Goal: Task Accomplishment & Management: Manage account settings

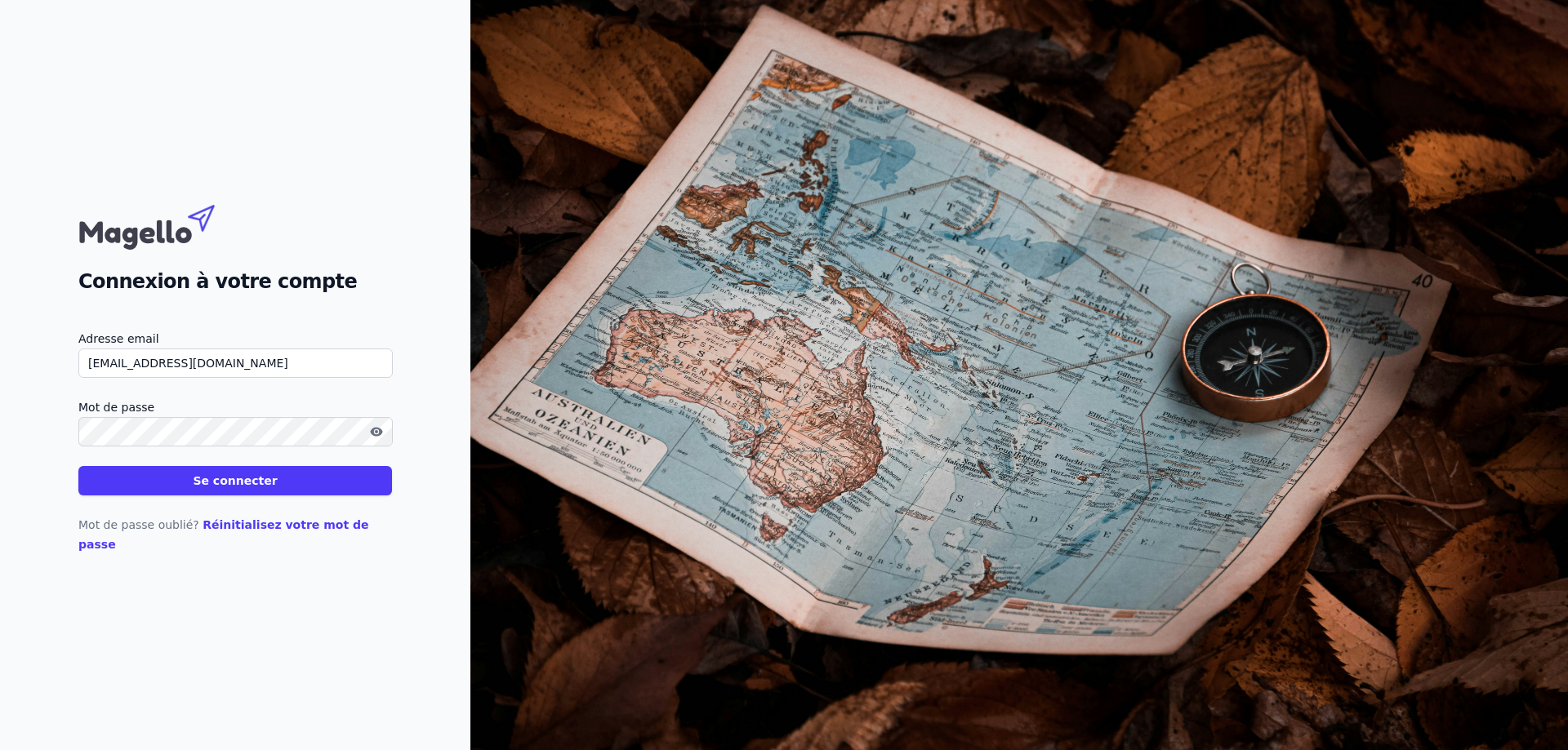
click at [347, 507] on div "Mot de passe oublié? Réinitialisez votre mot de passe" at bounding box center [235, 524] width 314 height 59
click at [346, 505] on div "Mot de passe oublié? Réinitialisez votre mot de passe" at bounding box center [235, 524] width 314 height 59
click at [347, 495] on button "Se connecter" at bounding box center [235, 480] width 314 height 29
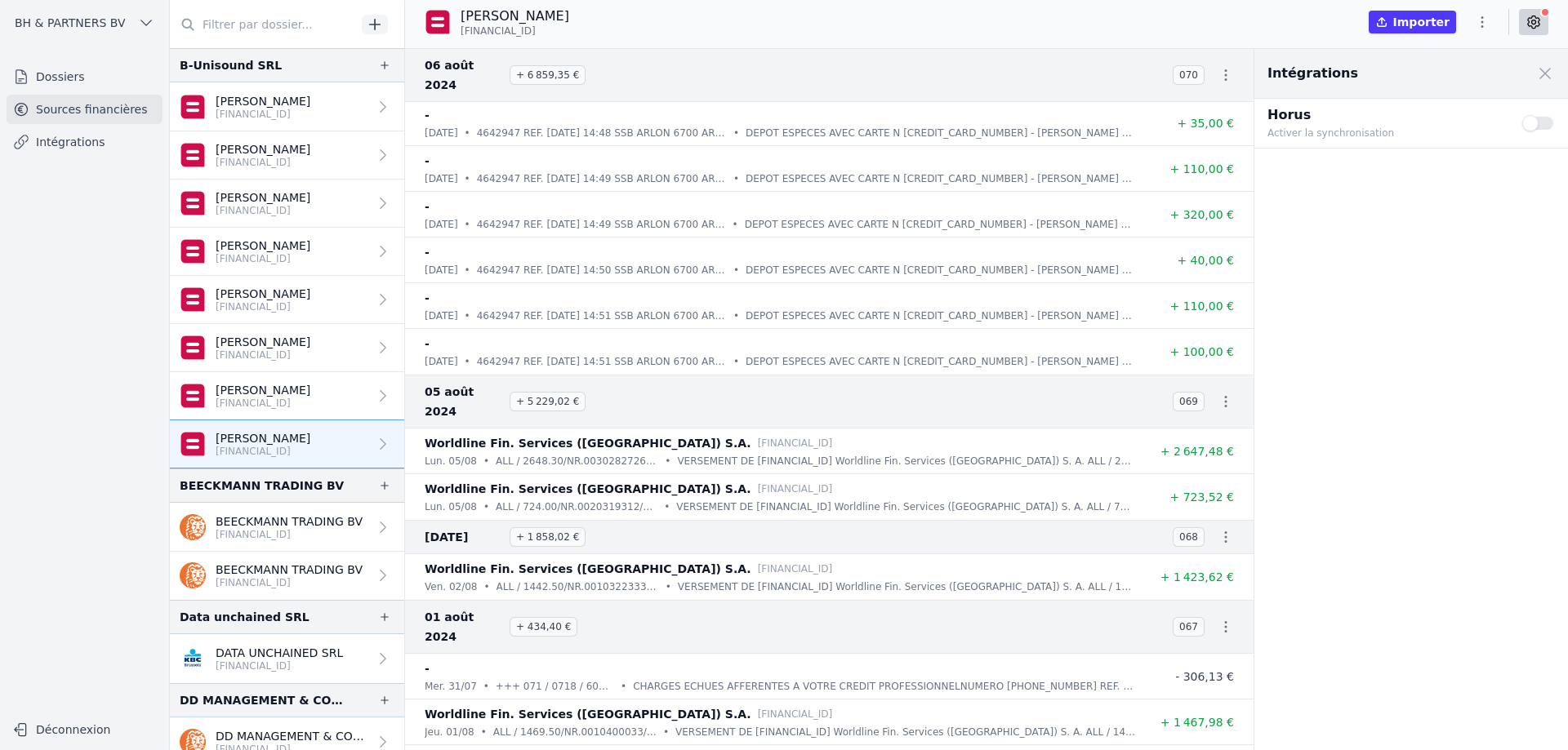
scroll to position [48368, 0]
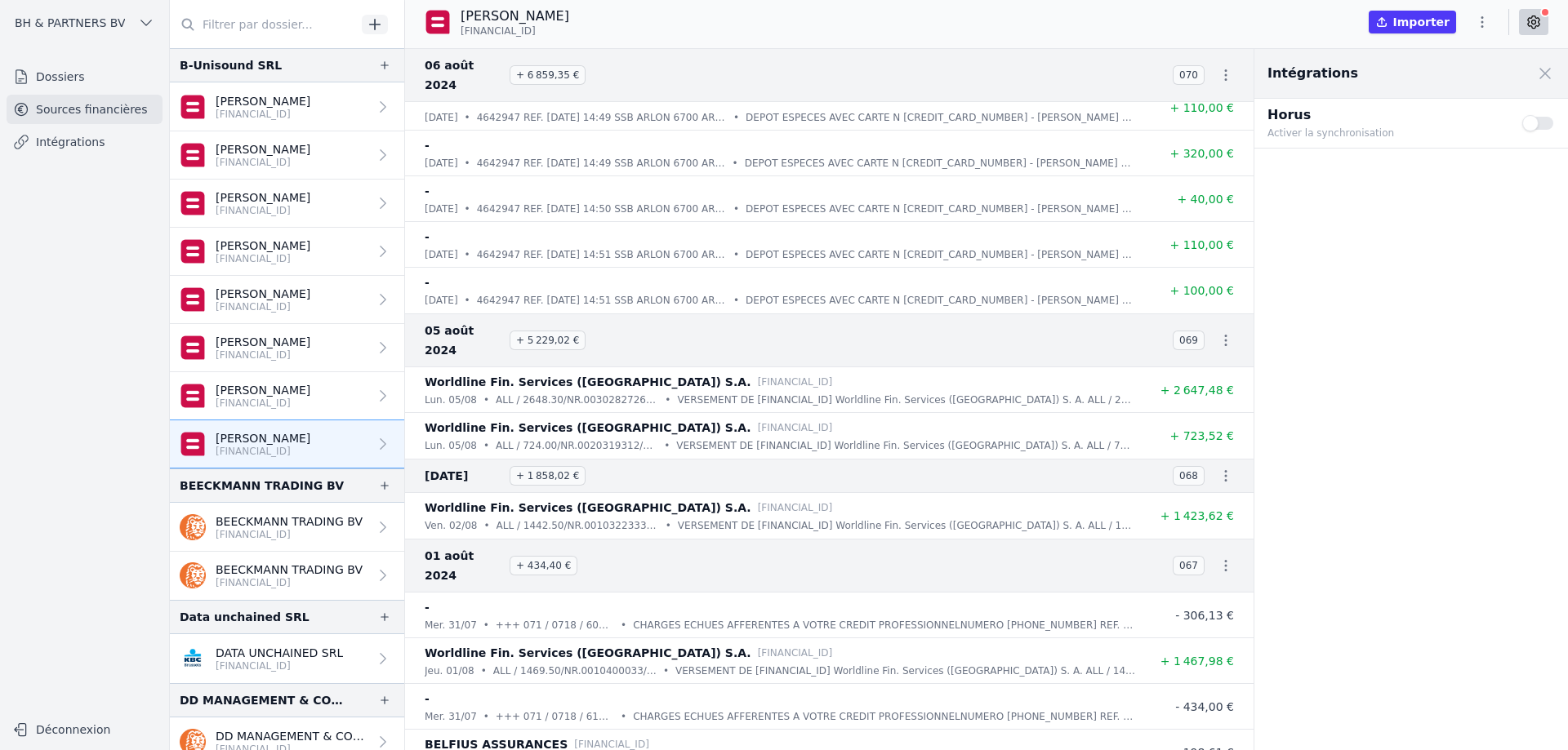
click at [1529, 122] on button "Use setting" at bounding box center [1538, 124] width 32 height 17
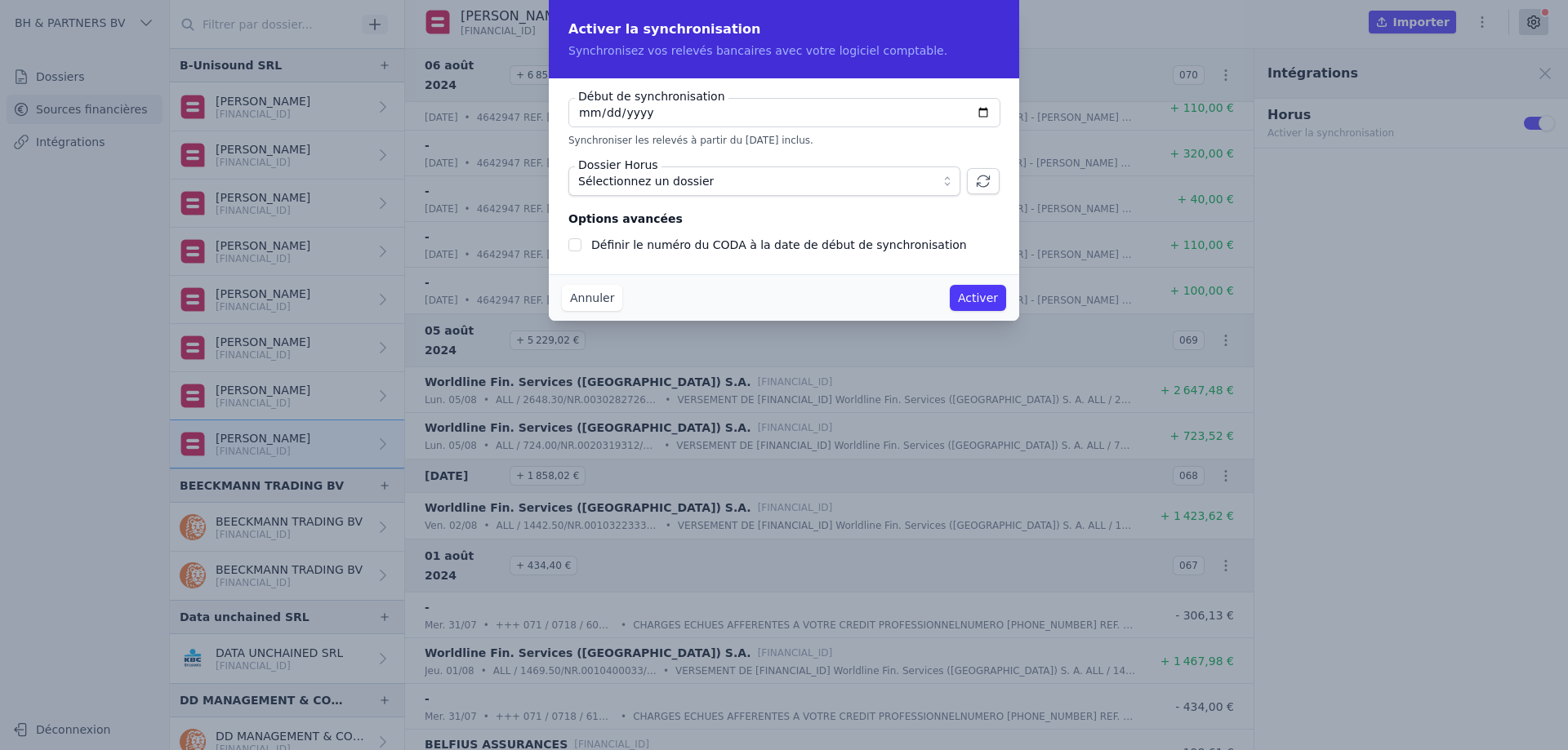
click at [593, 316] on div "Annuler Activer" at bounding box center [783, 298] width 470 height 46
click at [579, 295] on button "Annuler" at bounding box center [592, 297] width 61 height 26
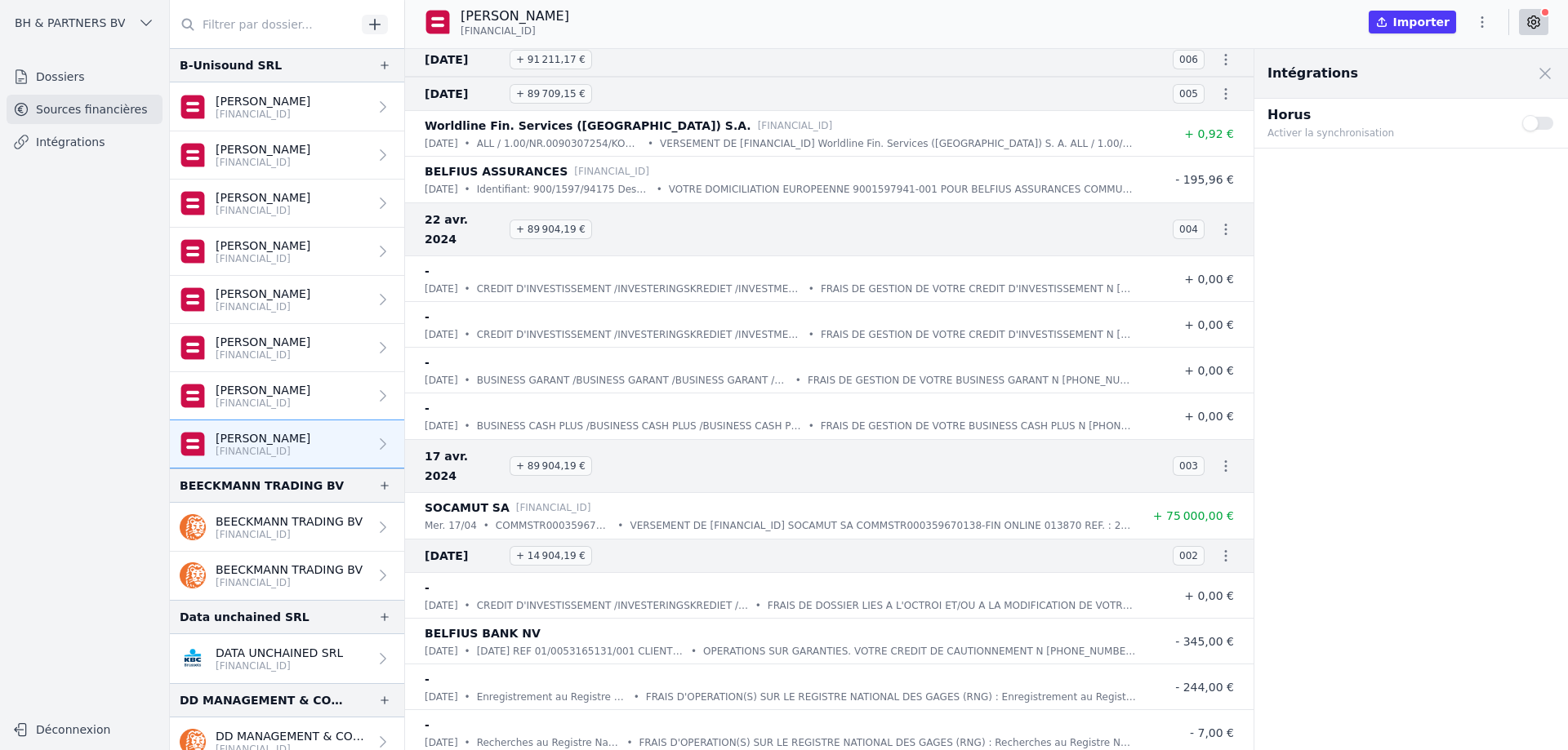
scroll to position [62101, 0]
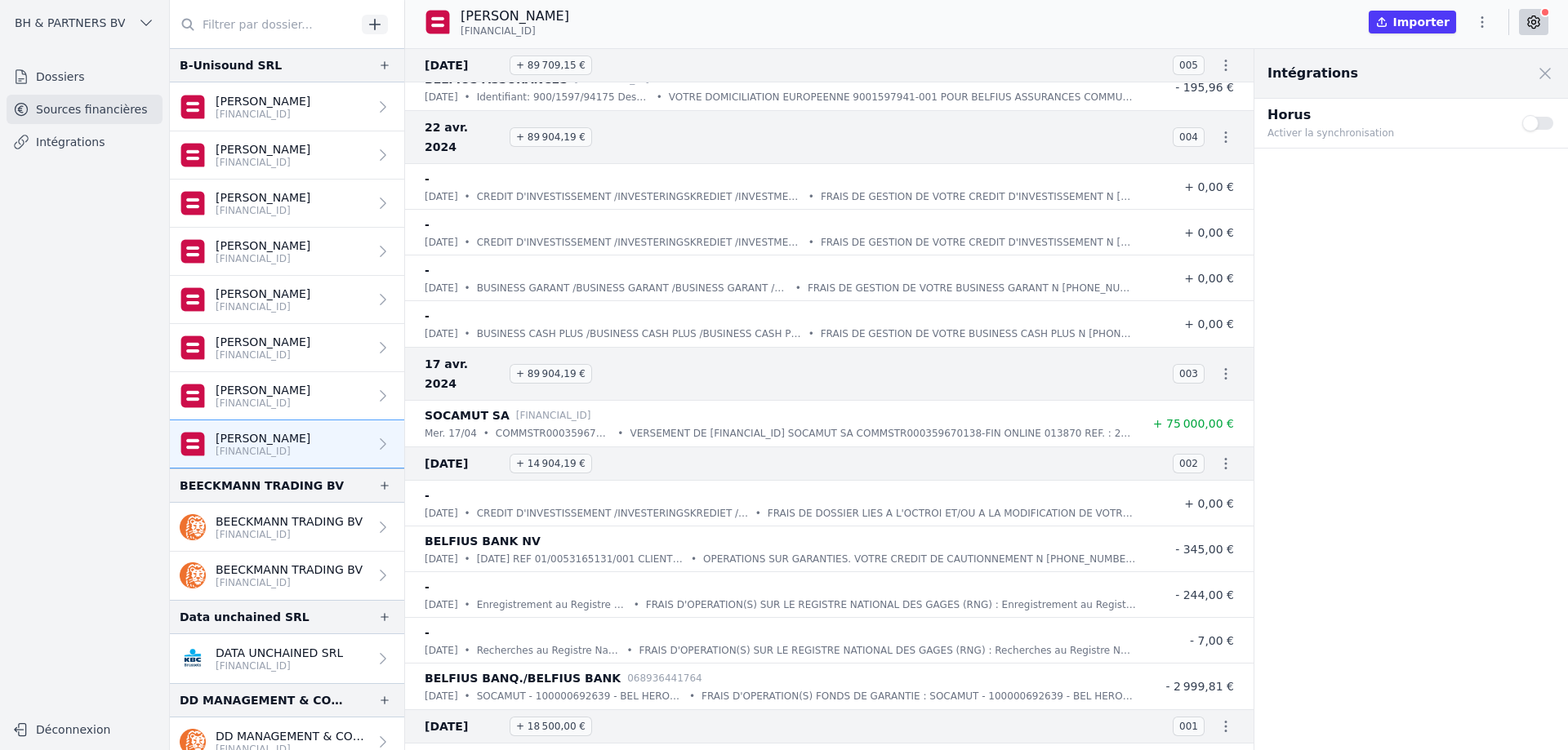
click at [1534, 120] on button "Use setting" at bounding box center [1538, 124] width 32 height 17
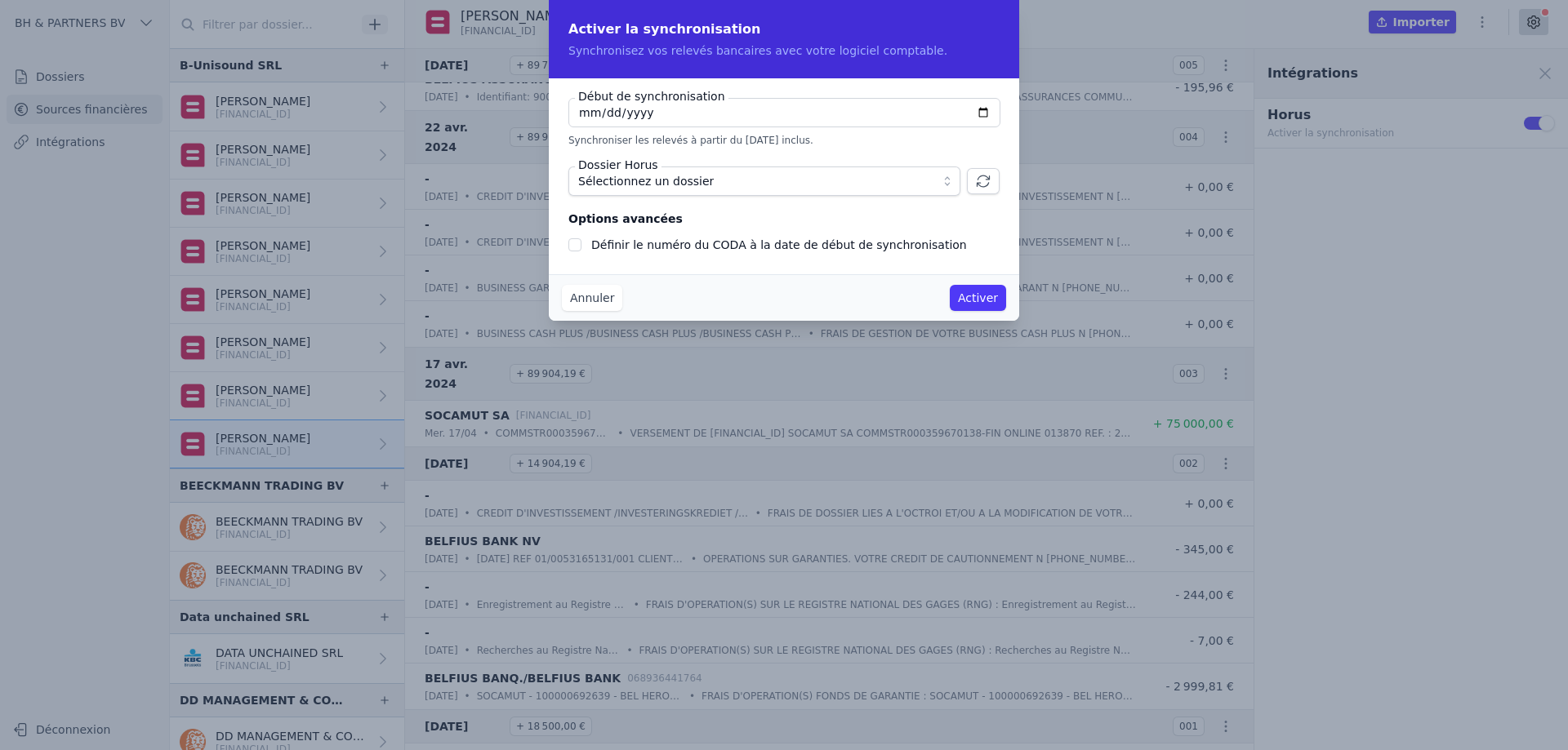
checkbox input "false"
type input "[DATE]"
click at [917, 179] on span "Sélectionnez un dossier" at bounding box center [752, 182] width 349 height 20
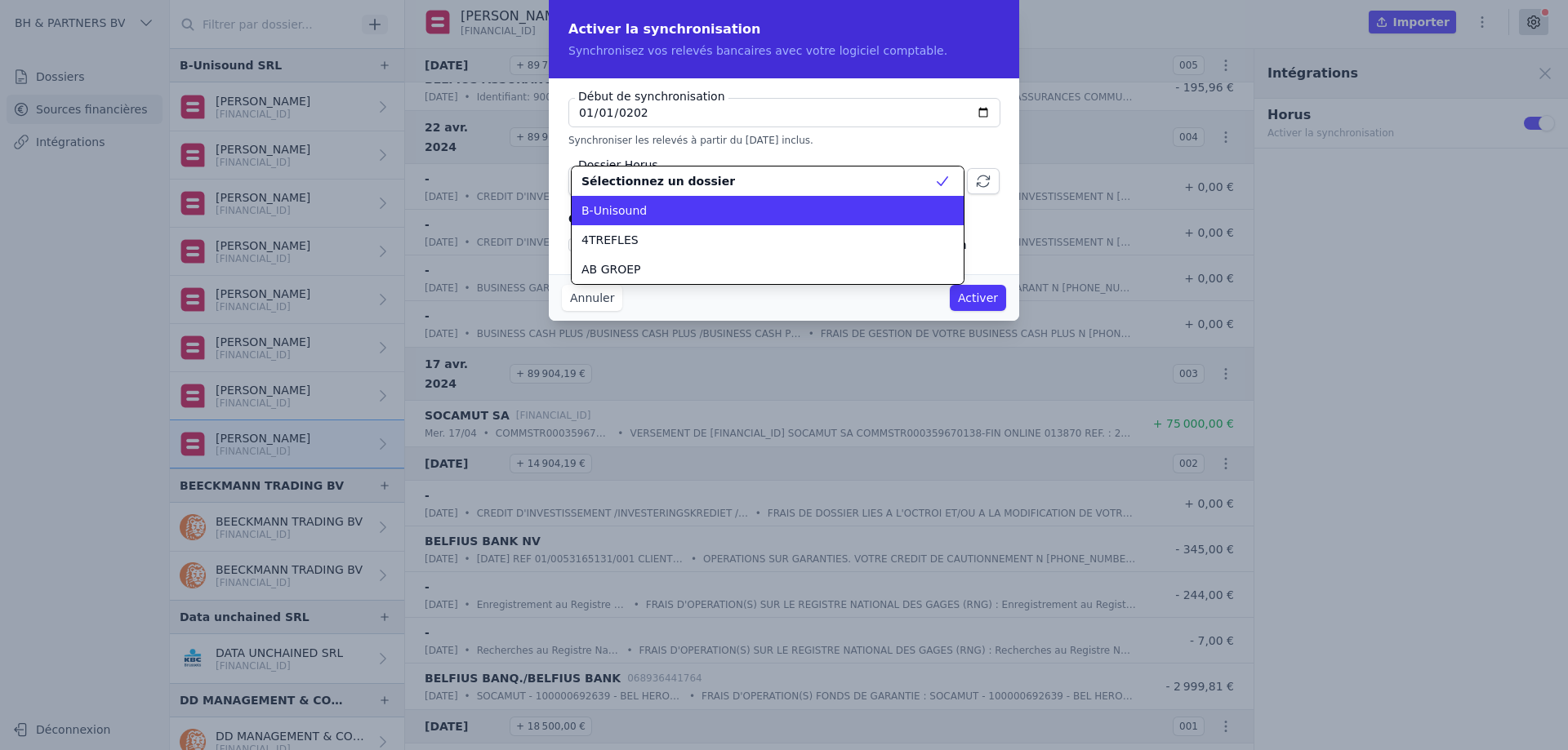
click at [768, 214] on div "B-Unisound" at bounding box center [757, 211] width 353 height 17
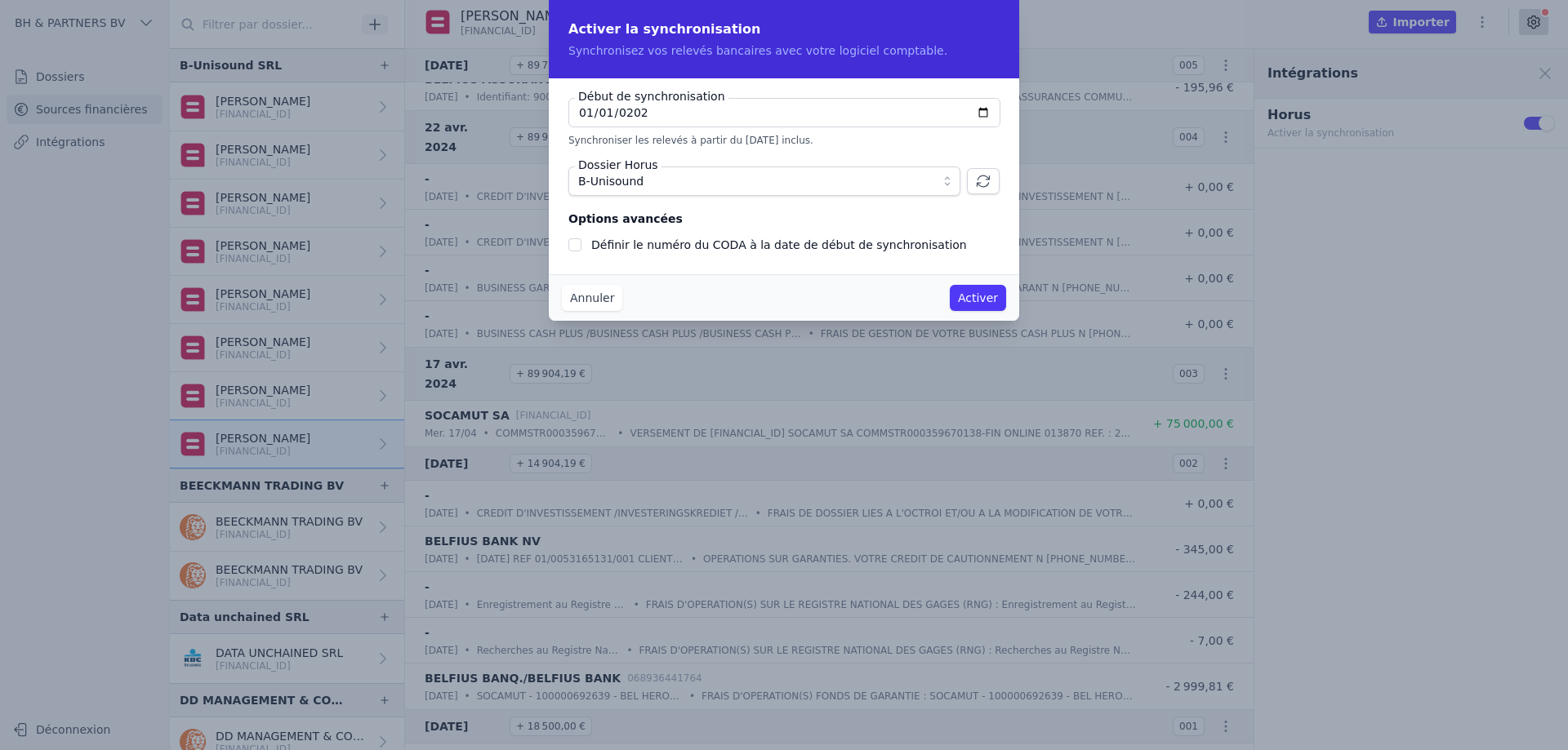
click at [591, 299] on button "Annuler" at bounding box center [592, 297] width 61 height 26
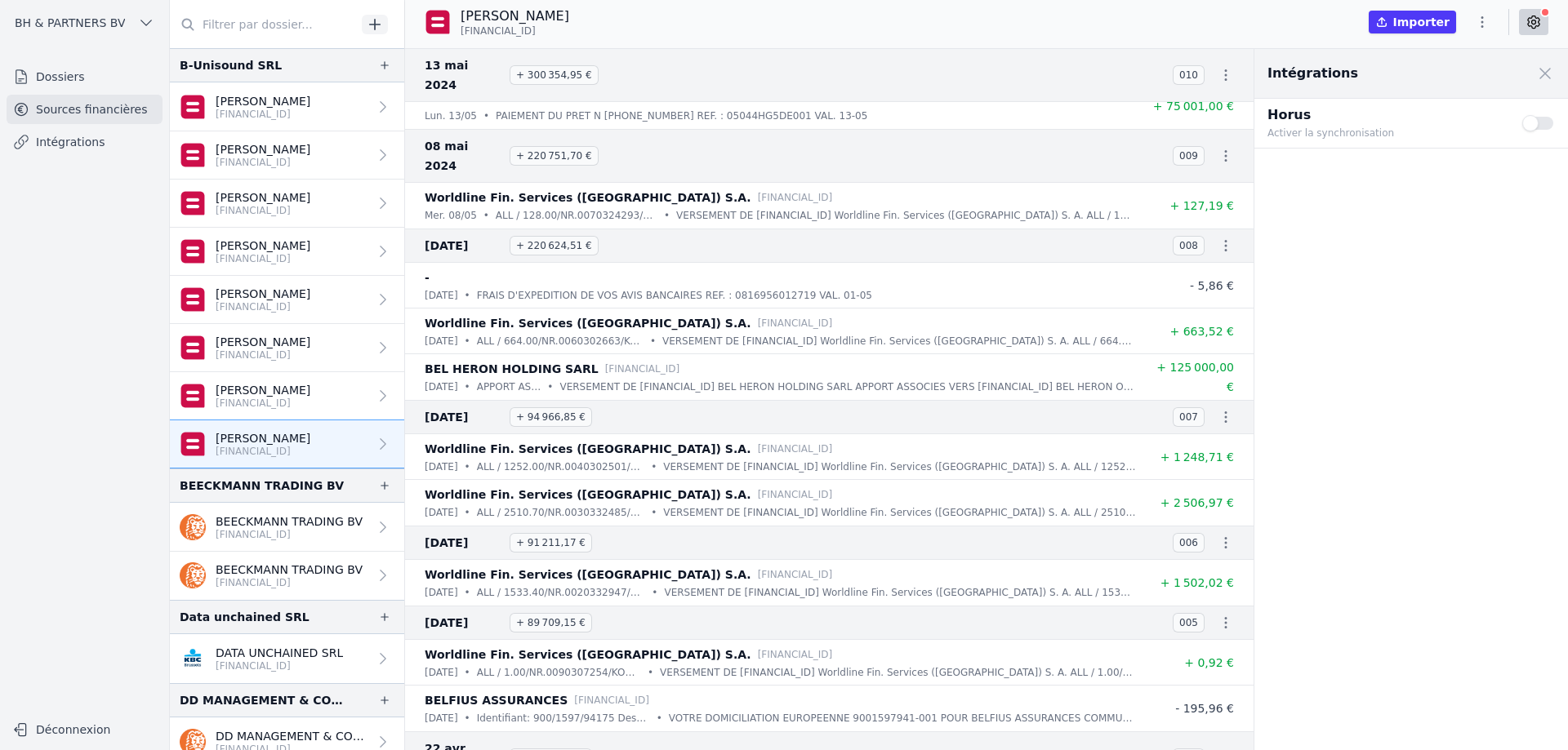
scroll to position [61449, 0]
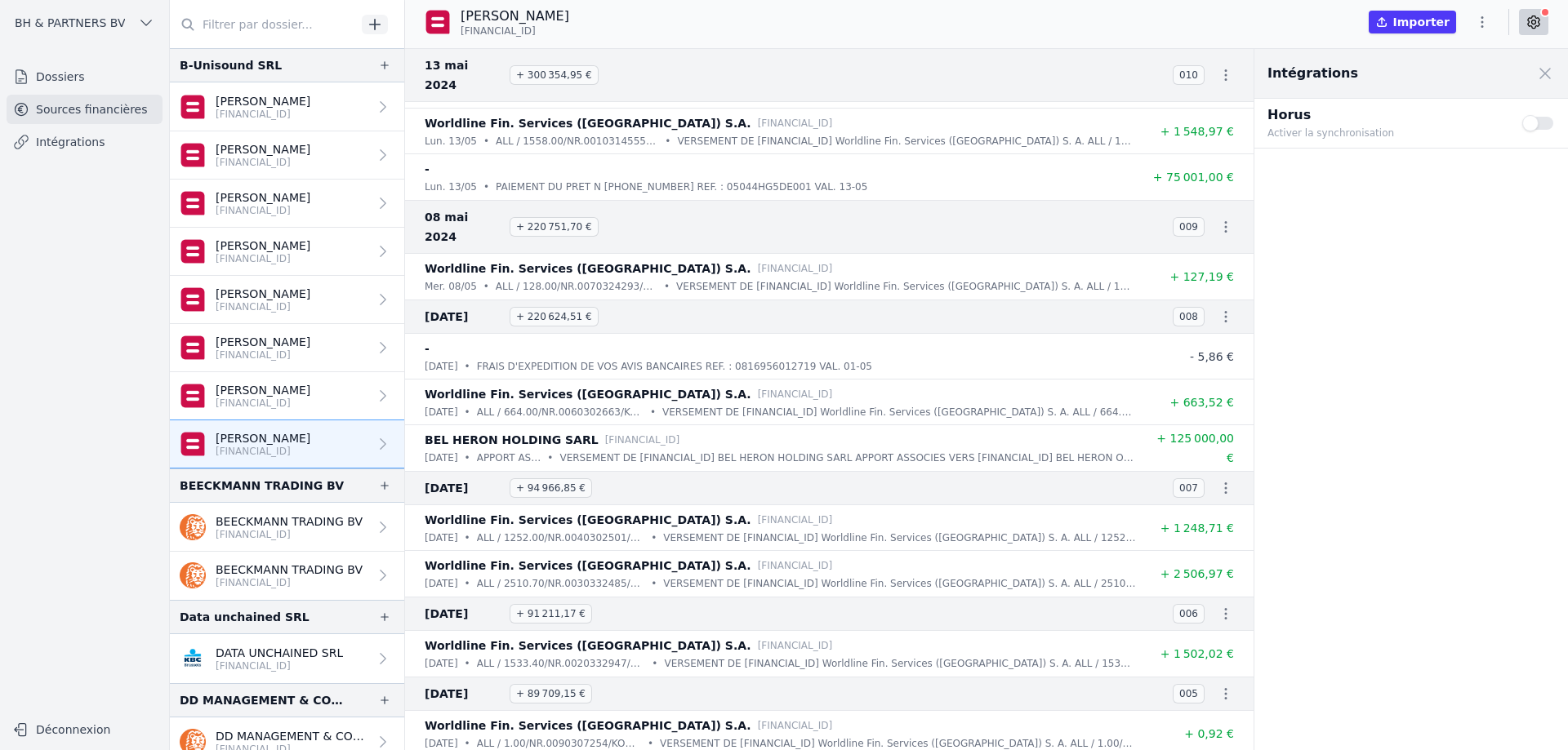
click at [294, 392] on p "[PERSON_NAME]" at bounding box center [263, 391] width 95 height 17
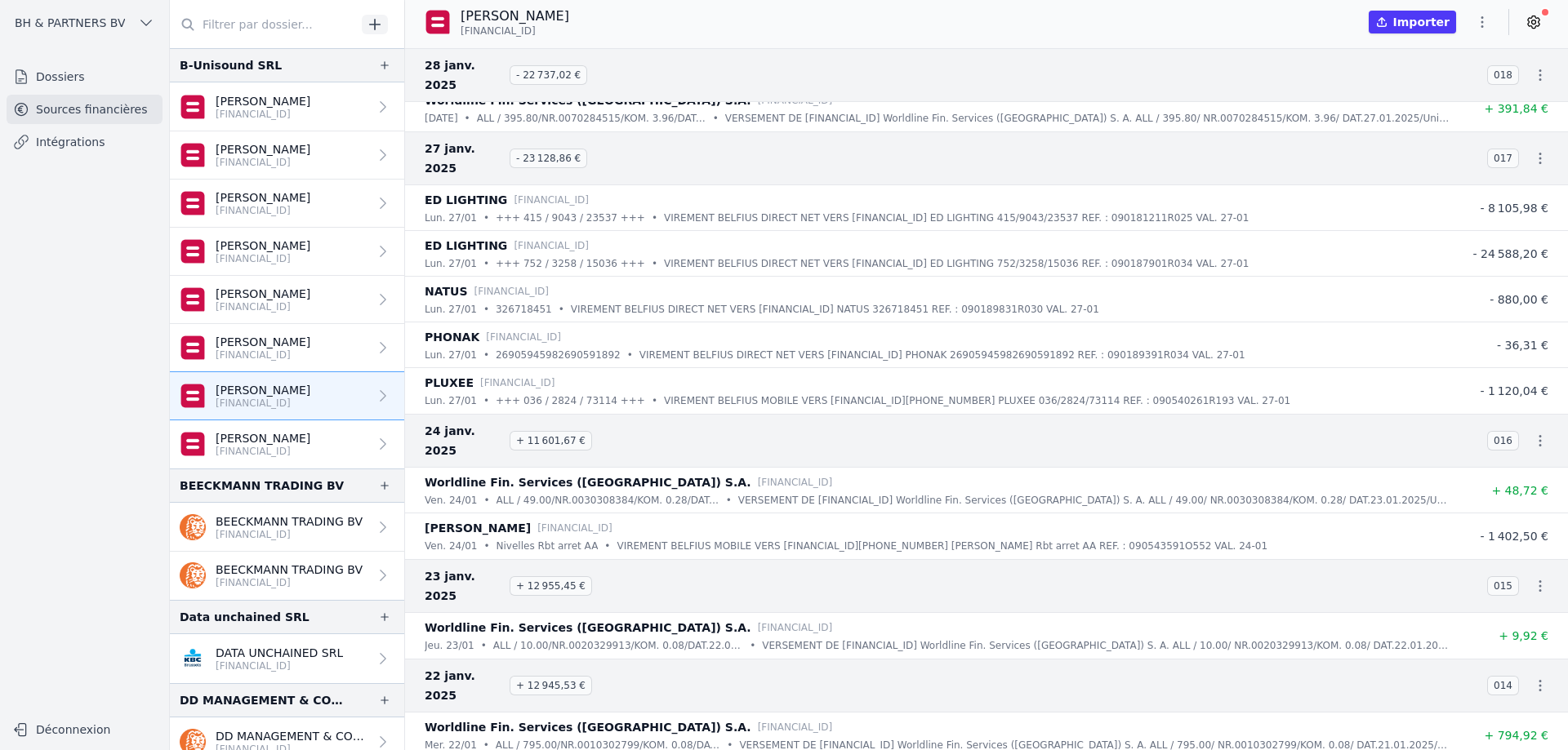
scroll to position [20991, 0]
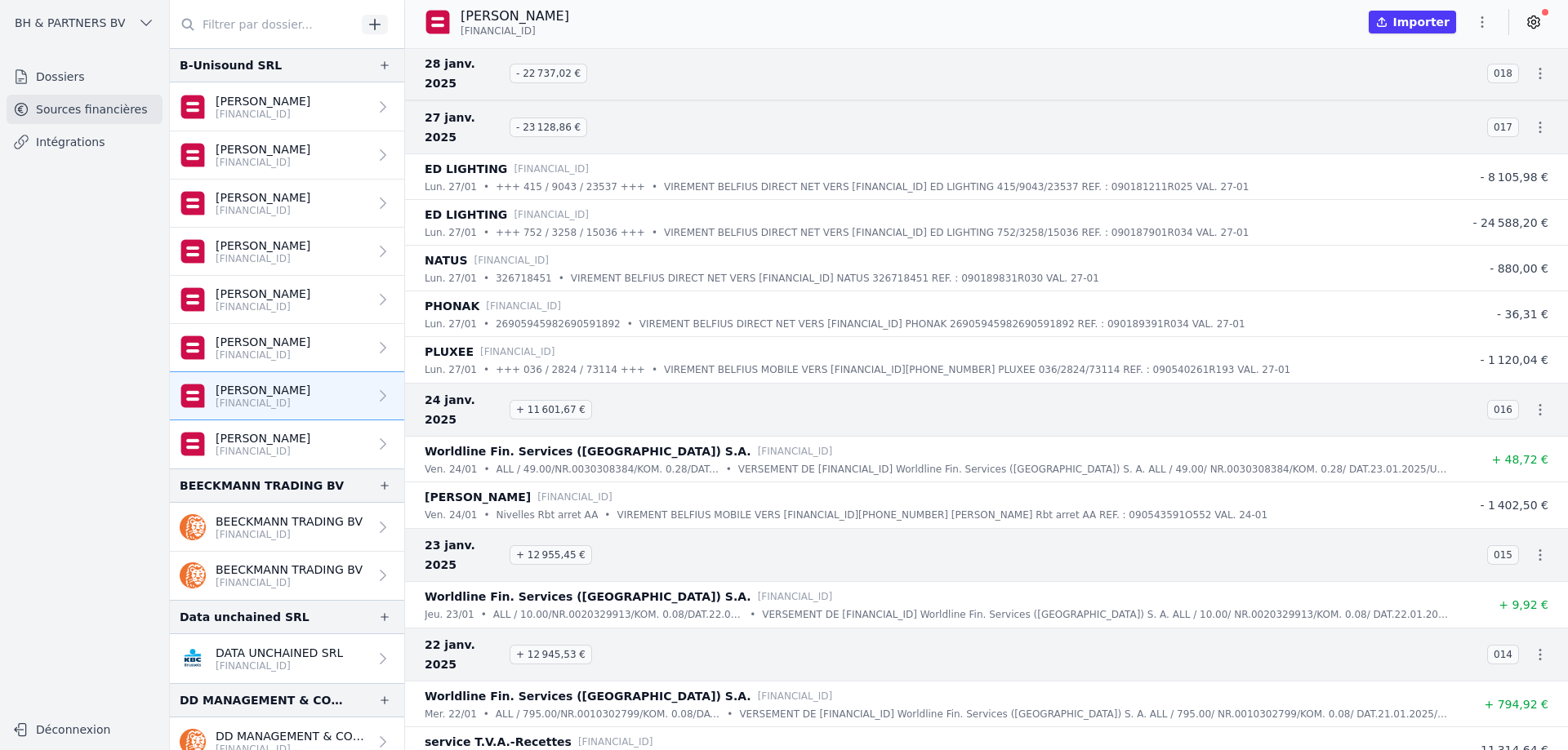
click at [262, 339] on p "[PERSON_NAME]" at bounding box center [263, 343] width 95 height 17
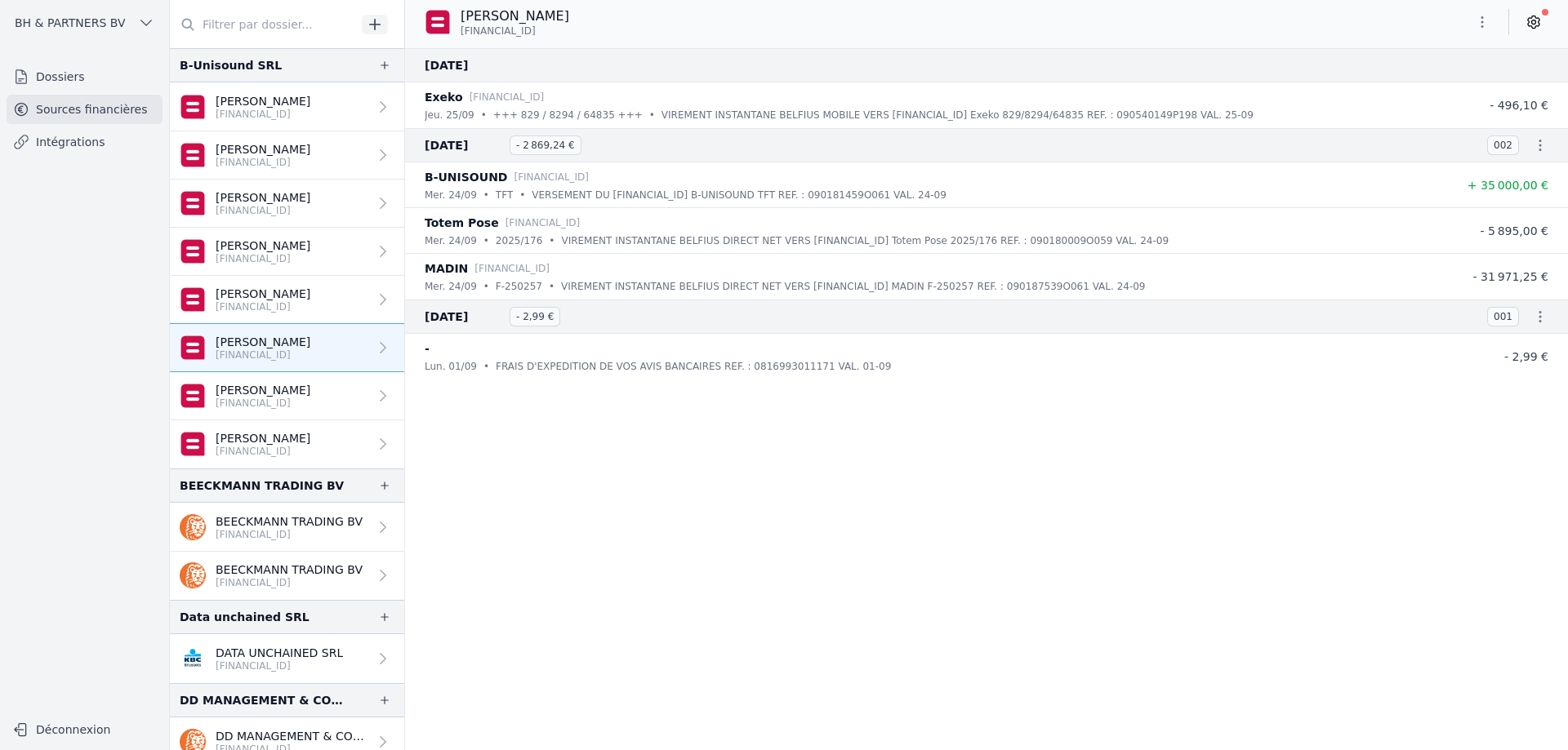
click at [261, 64] on div "B-Unisound SRL" at bounding box center [231, 66] width 102 height 20
click at [249, 396] on p "[PERSON_NAME]" at bounding box center [263, 391] width 95 height 17
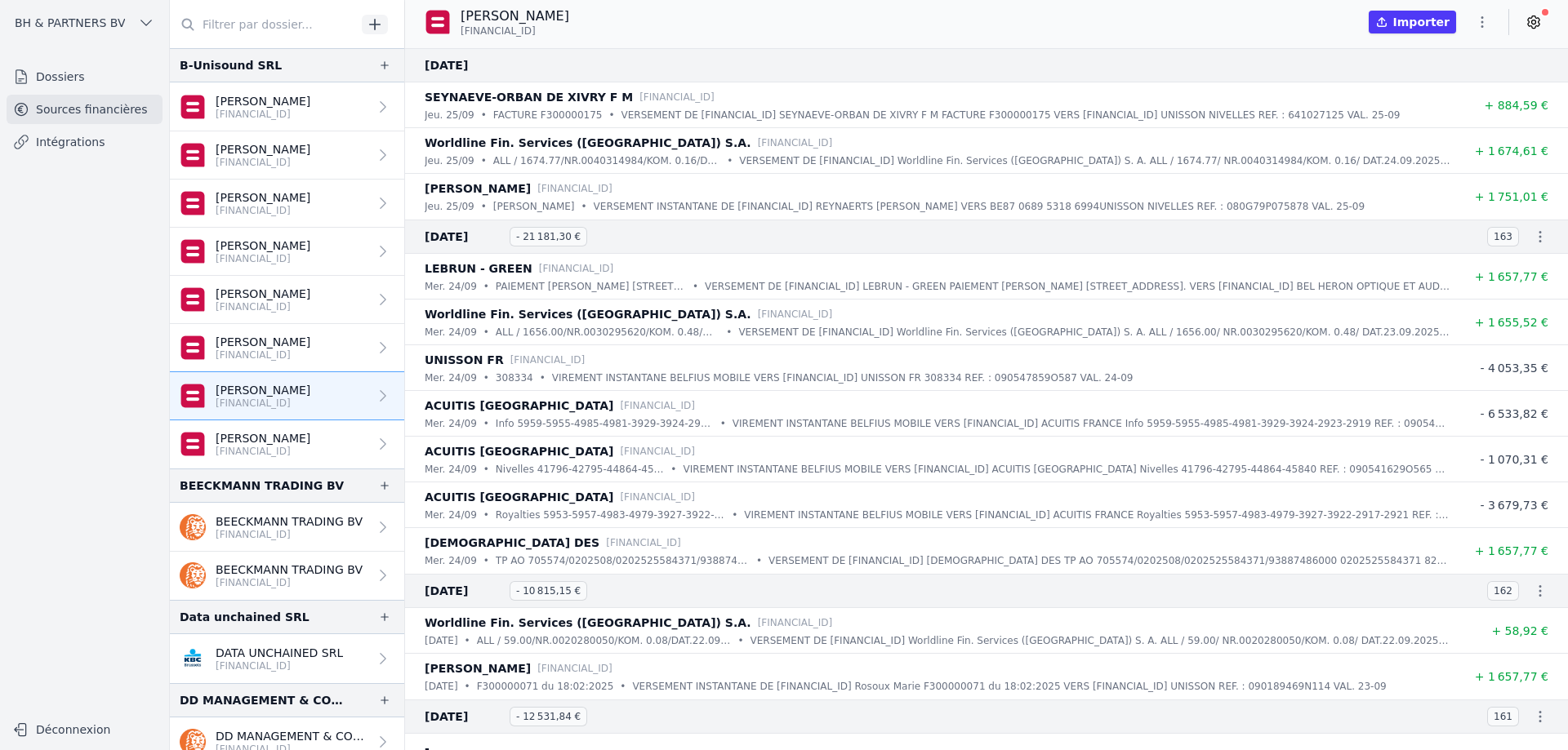
click at [262, 358] on p "[FINANCIAL_ID]" at bounding box center [263, 355] width 95 height 13
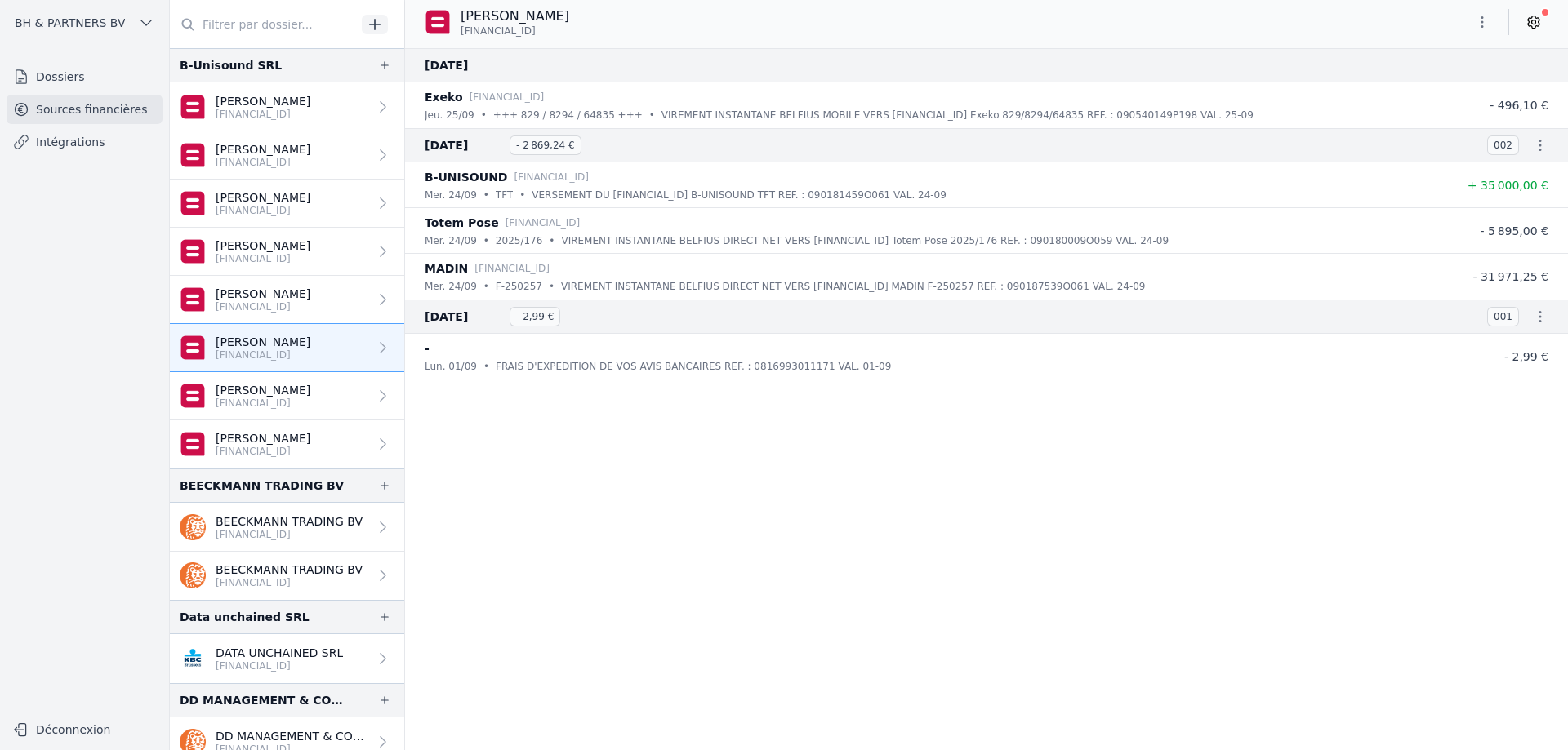
click at [1536, 24] on icon at bounding box center [1533, 22] width 17 height 17
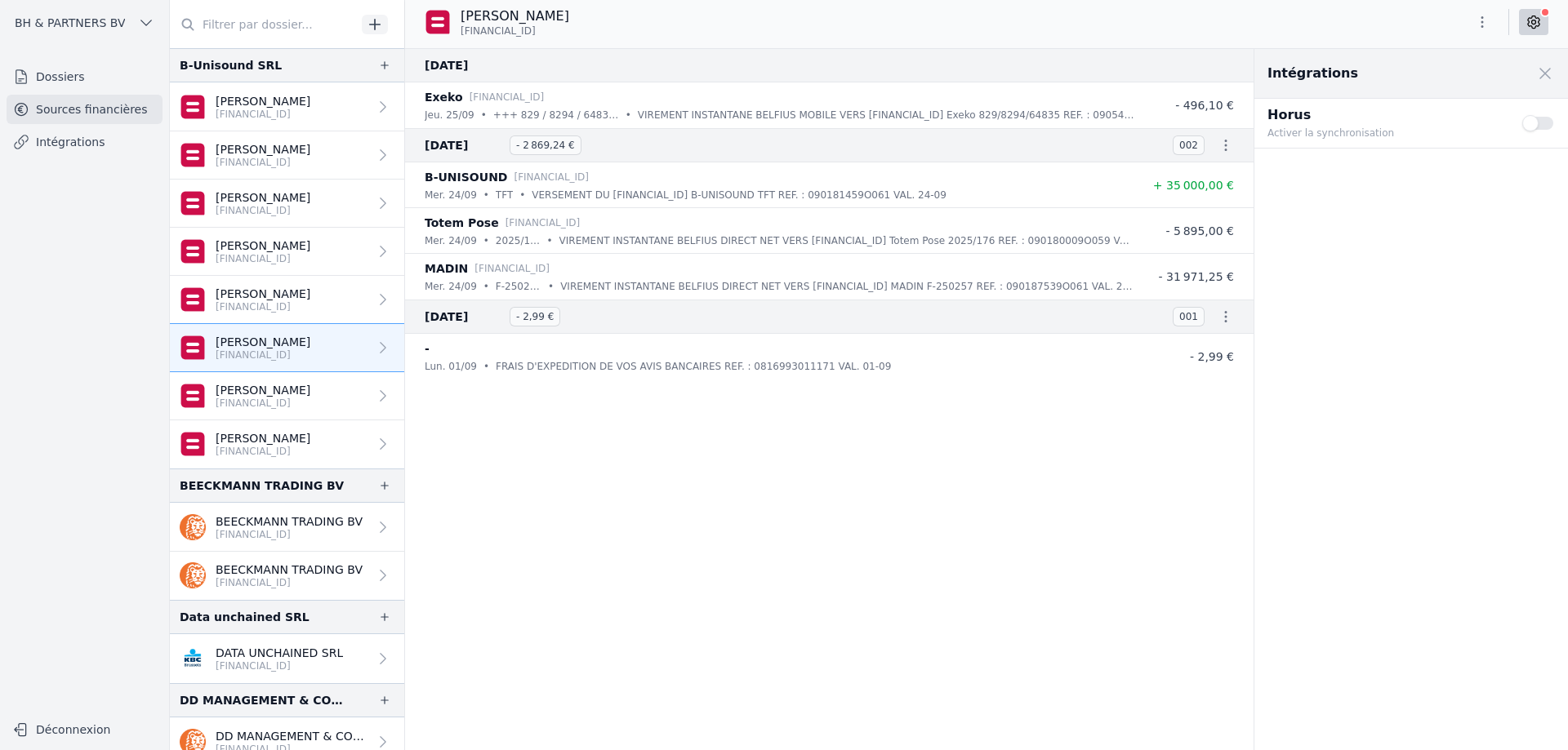
click at [1529, 125] on button "Use setting" at bounding box center [1538, 124] width 32 height 17
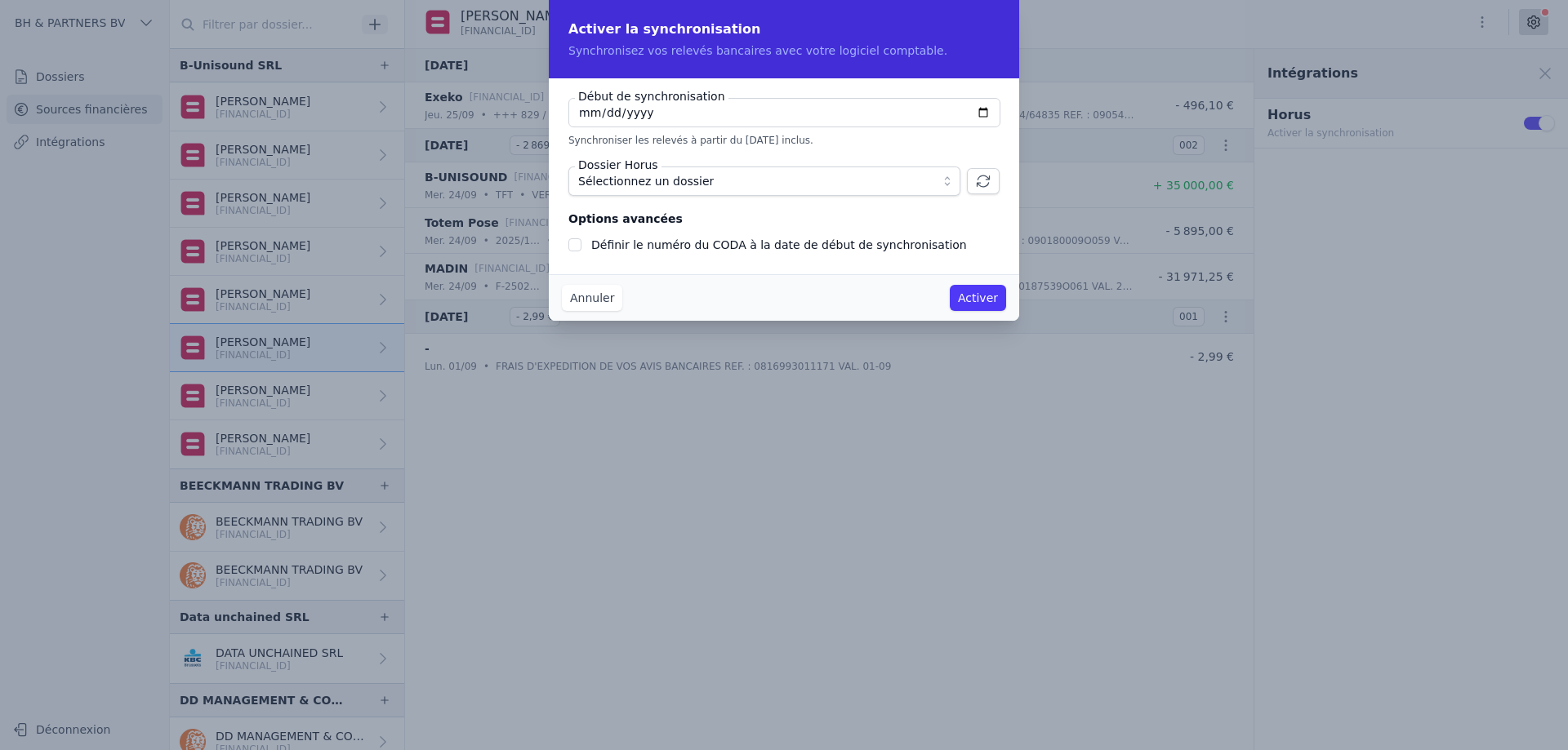
checkbox input "false"
type input "[DATE]"
click at [903, 184] on span "Sélectionnez un dossier" at bounding box center [752, 182] width 349 height 20
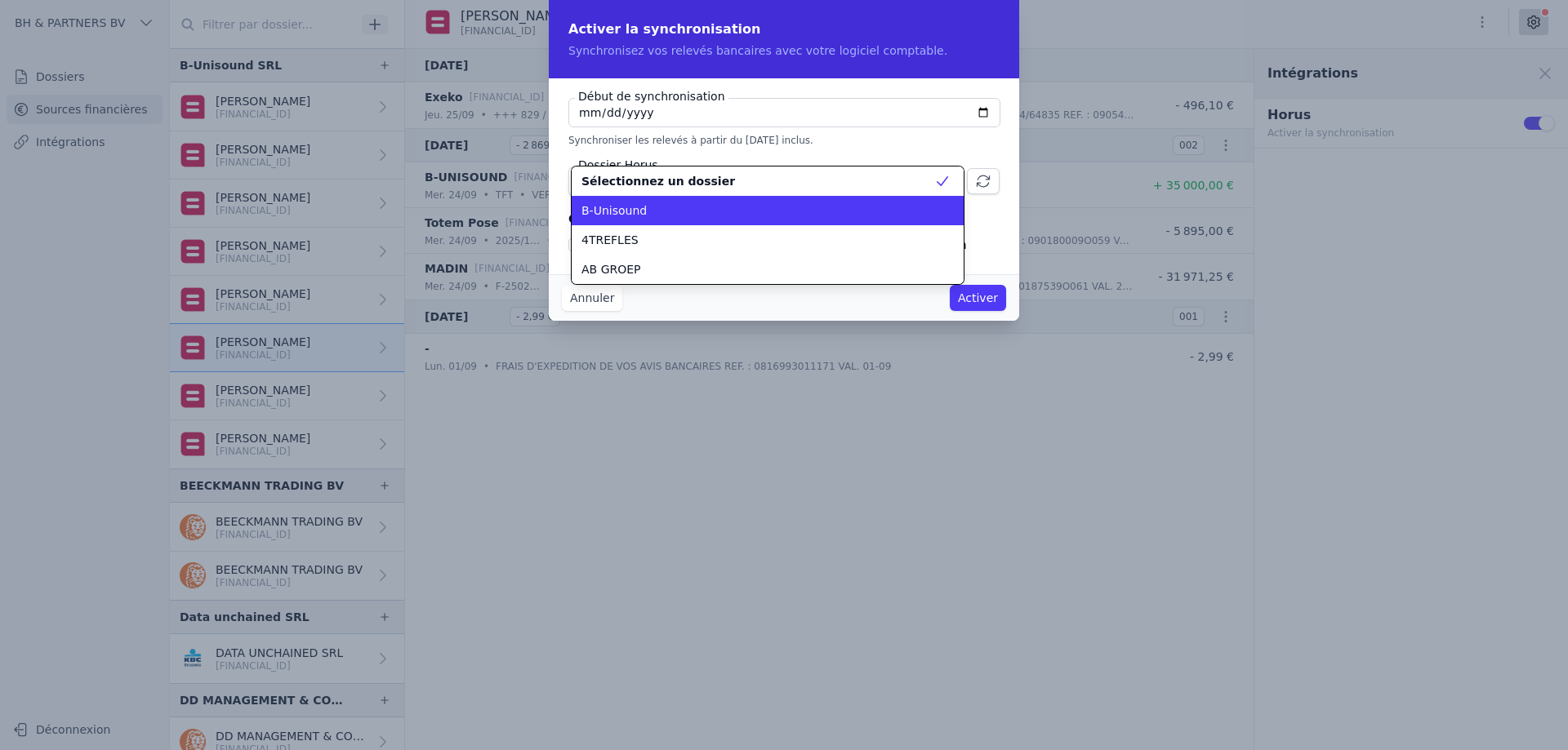
click at [760, 203] on div "B-Unisound" at bounding box center [757, 211] width 353 height 17
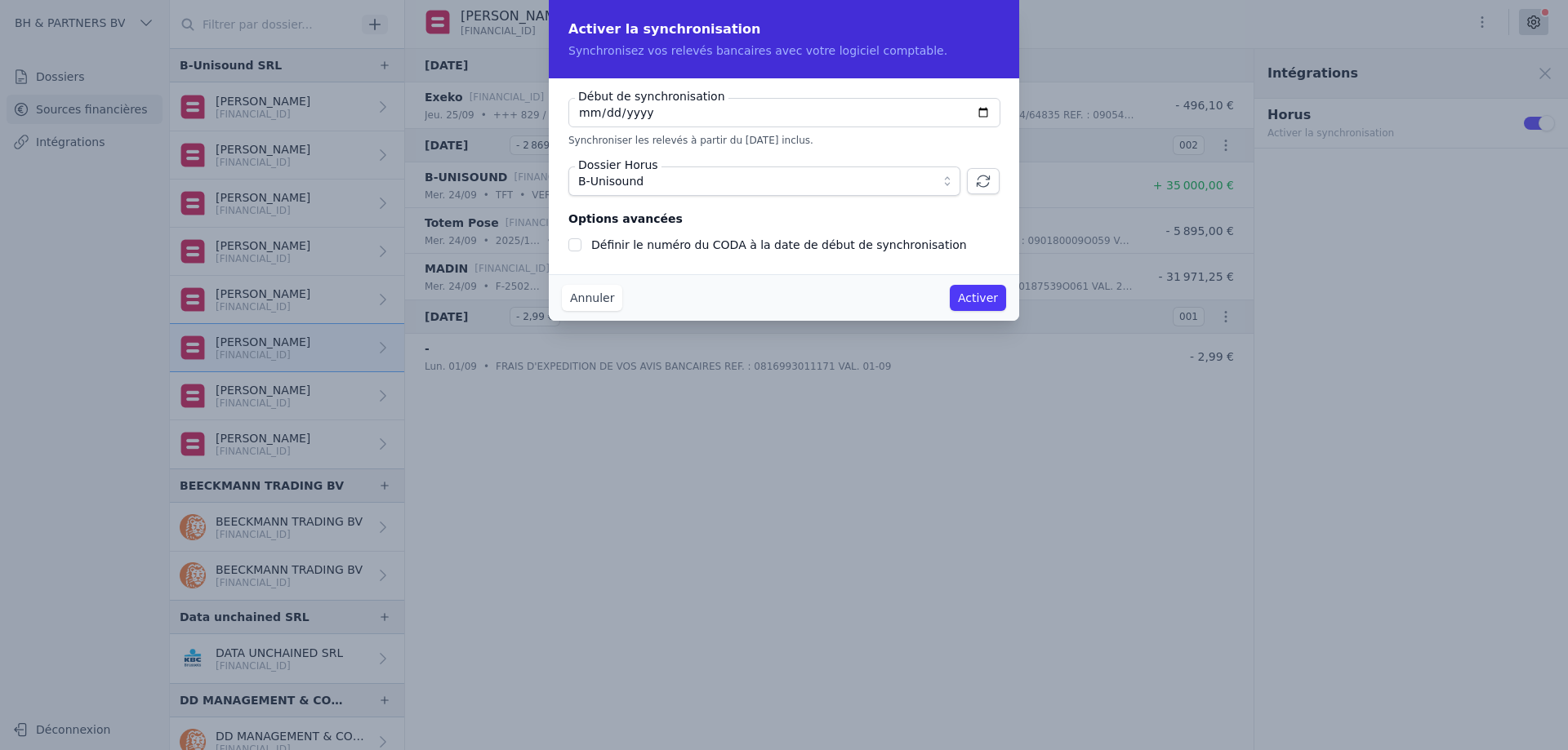
click at [577, 246] on input "Définir le numéro du CODA à la date de début de synchronisation" at bounding box center [575, 245] width 13 height 13
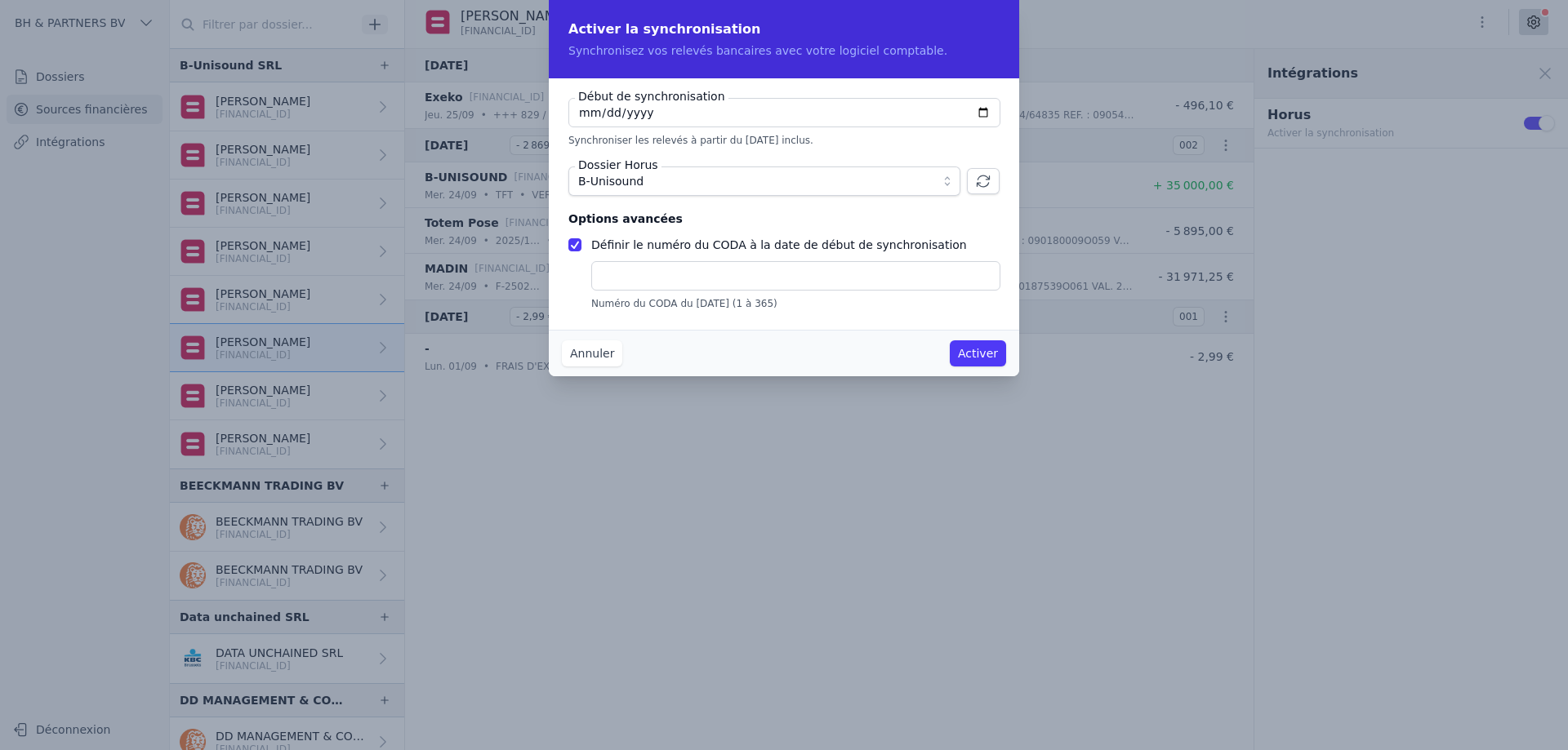
click at [621, 282] on input "text" at bounding box center [796, 275] width 409 height 29
click at [578, 245] on input "Définir le numéro du CODA à la date de début de synchronisation" at bounding box center [575, 245] width 13 height 13
checkbox input "false"
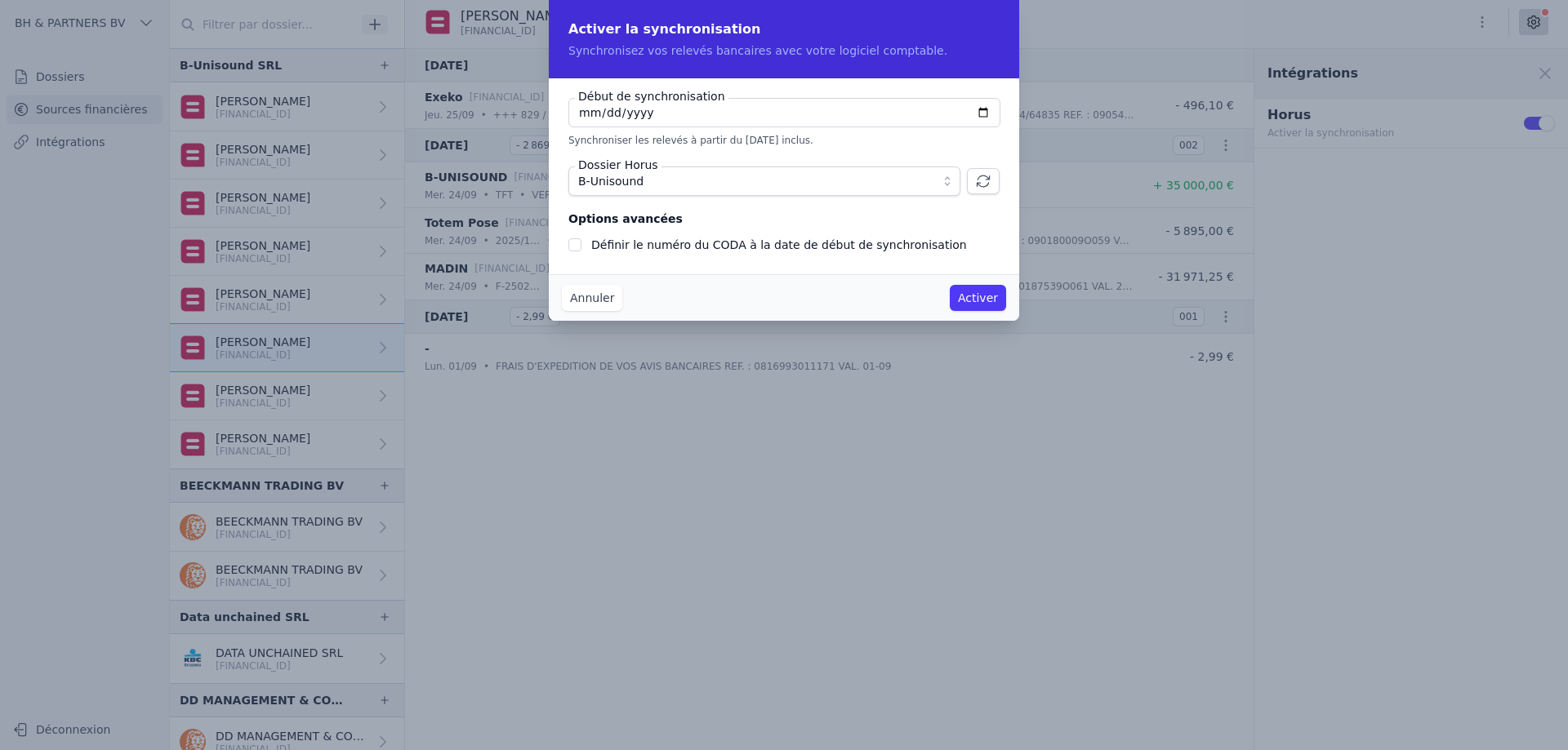
click at [991, 304] on button "Activer" at bounding box center [978, 297] width 56 height 26
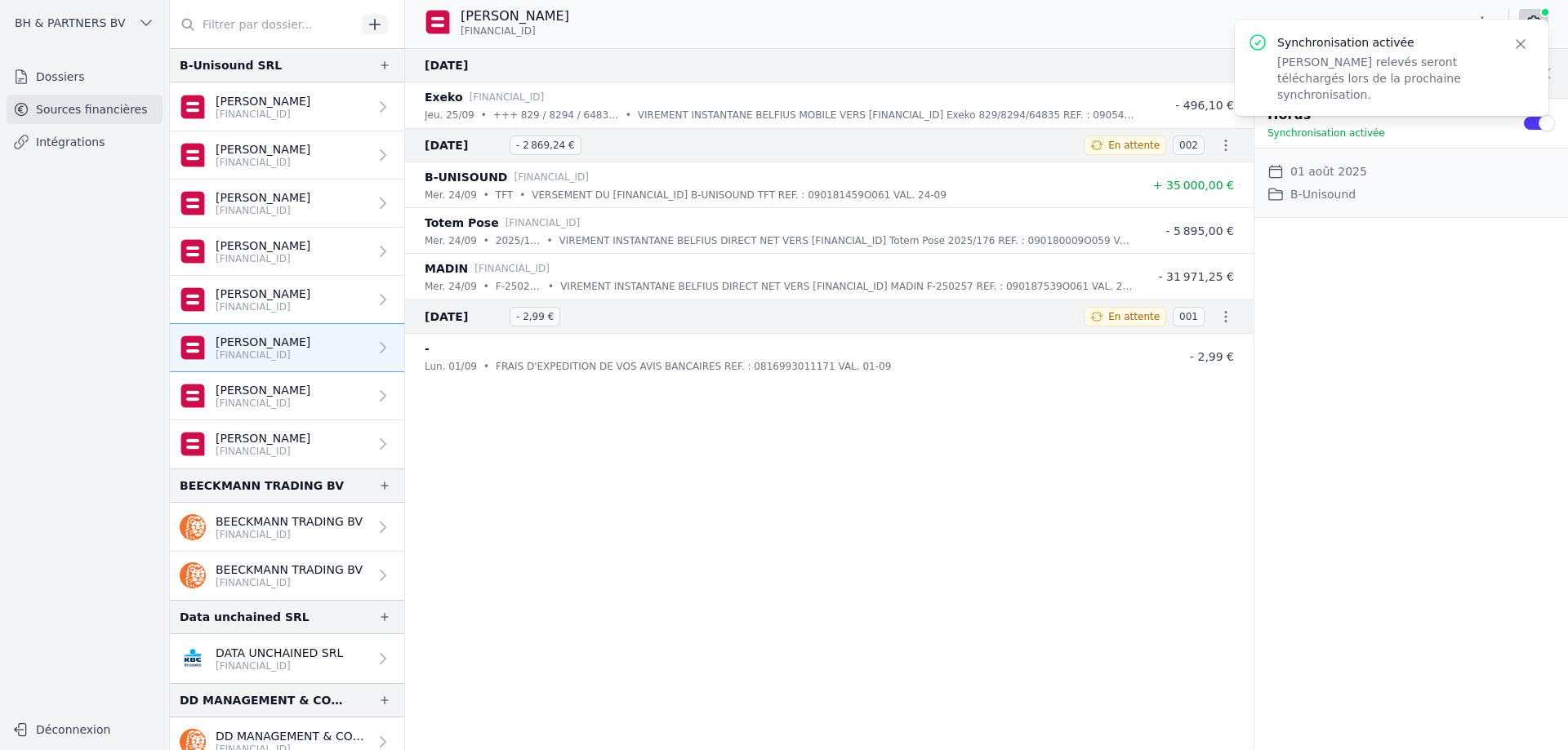
click at [275, 304] on p "[FINANCIAL_ID]" at bounding box center [263, 307] width 95 height 13
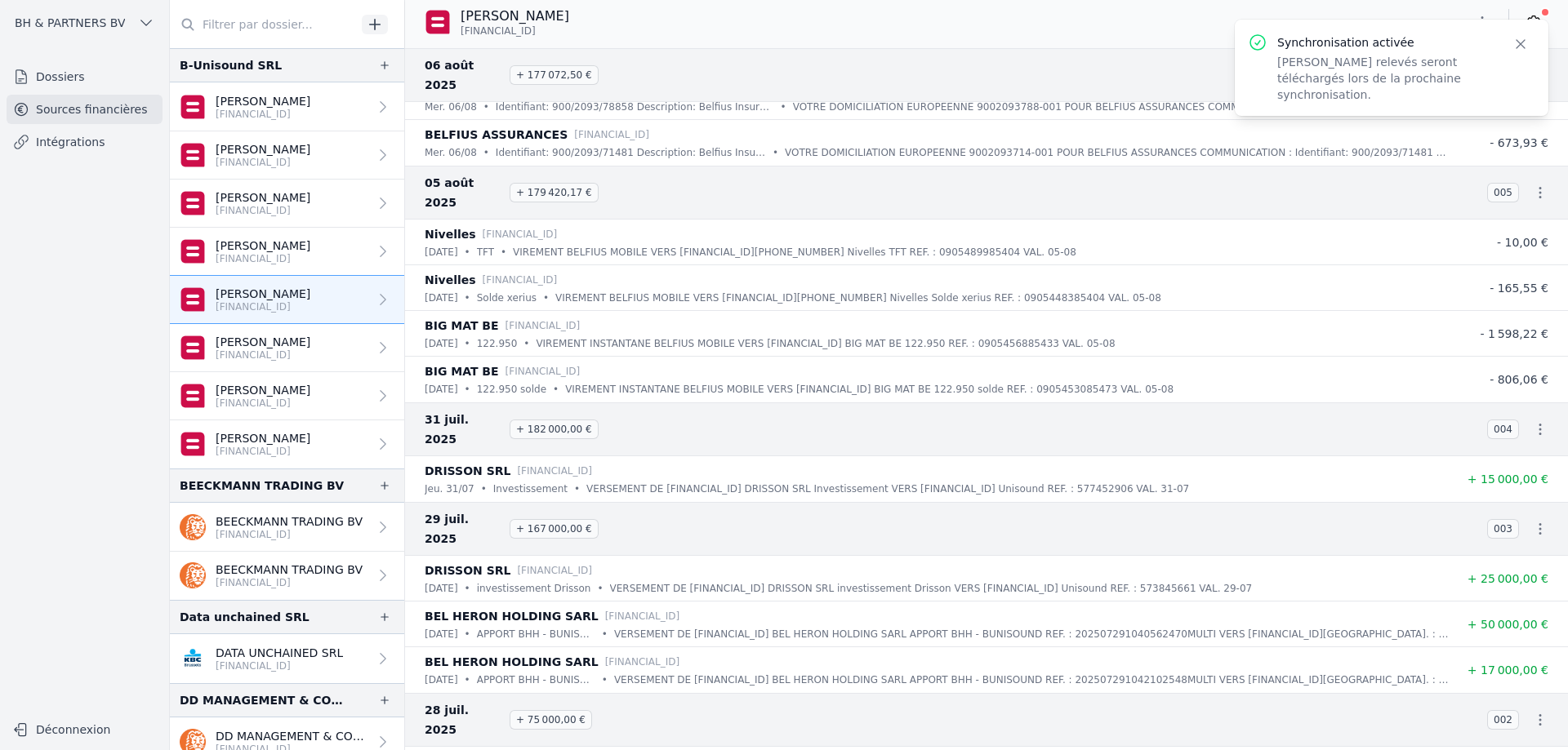
scroll to position [2452, 0]
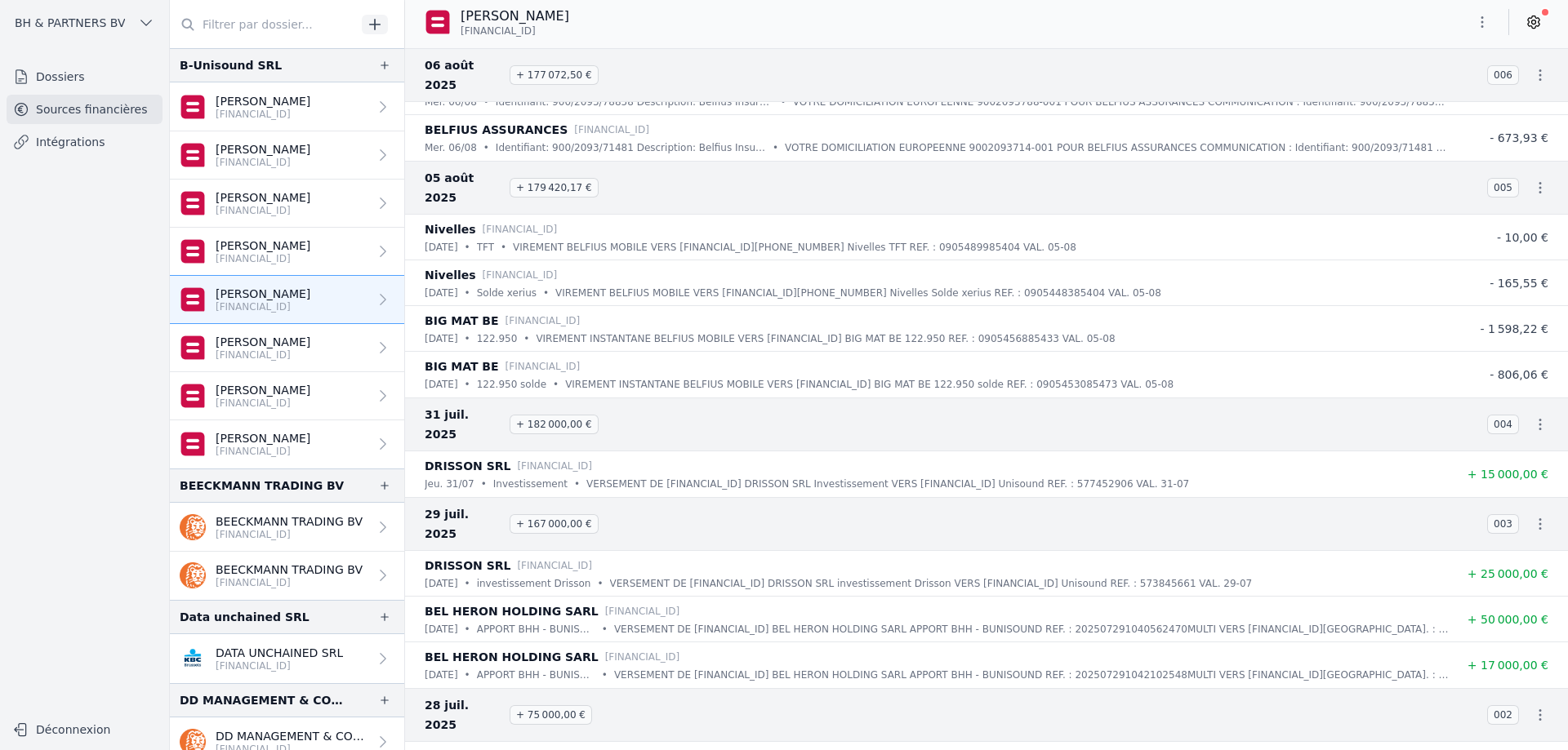
click at [1534, 26] on icon at bounding box center [1533, 22] width 17 height 17
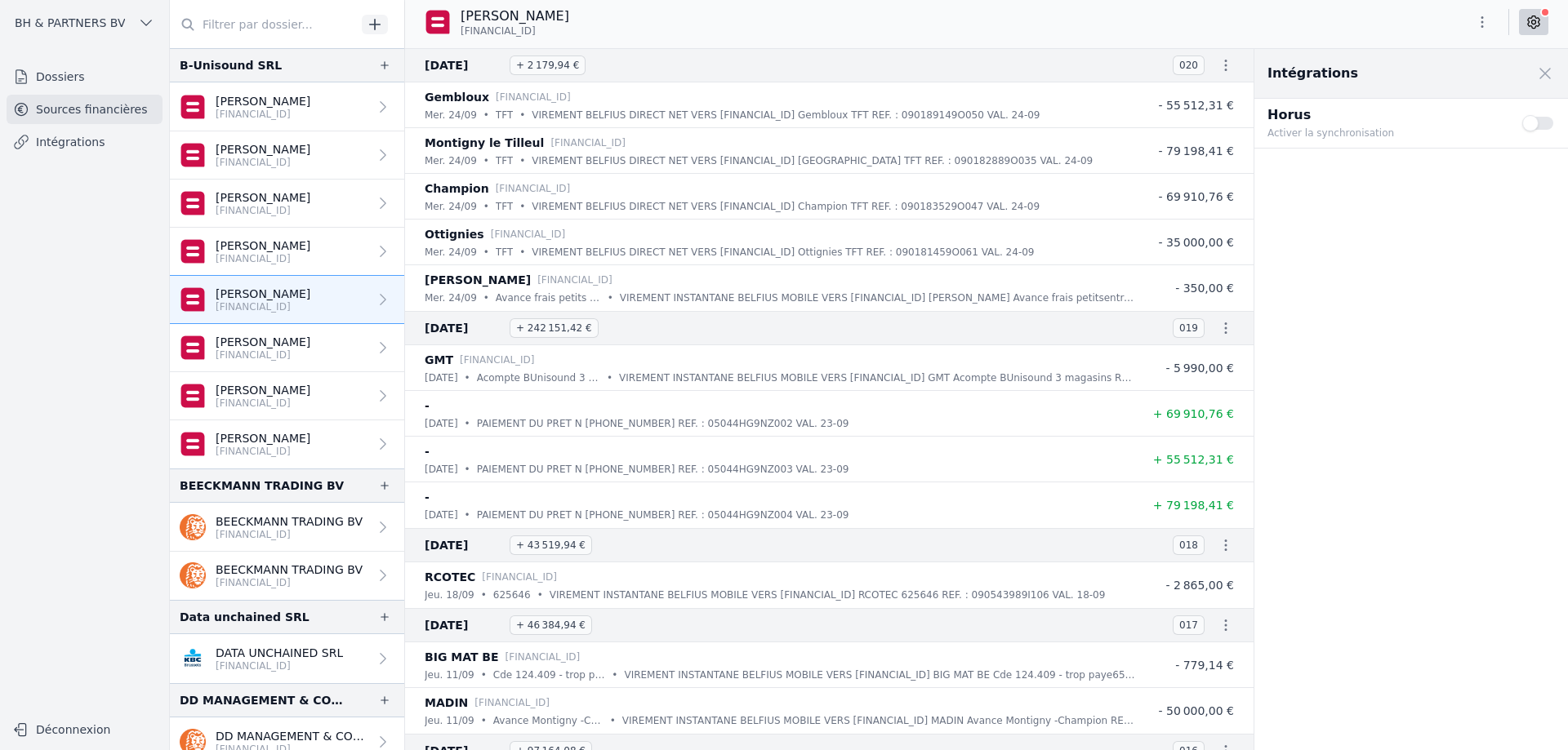
click at [1536, 125] on button "Use setting" at bounding box center [1538, 124] width 32 height 17
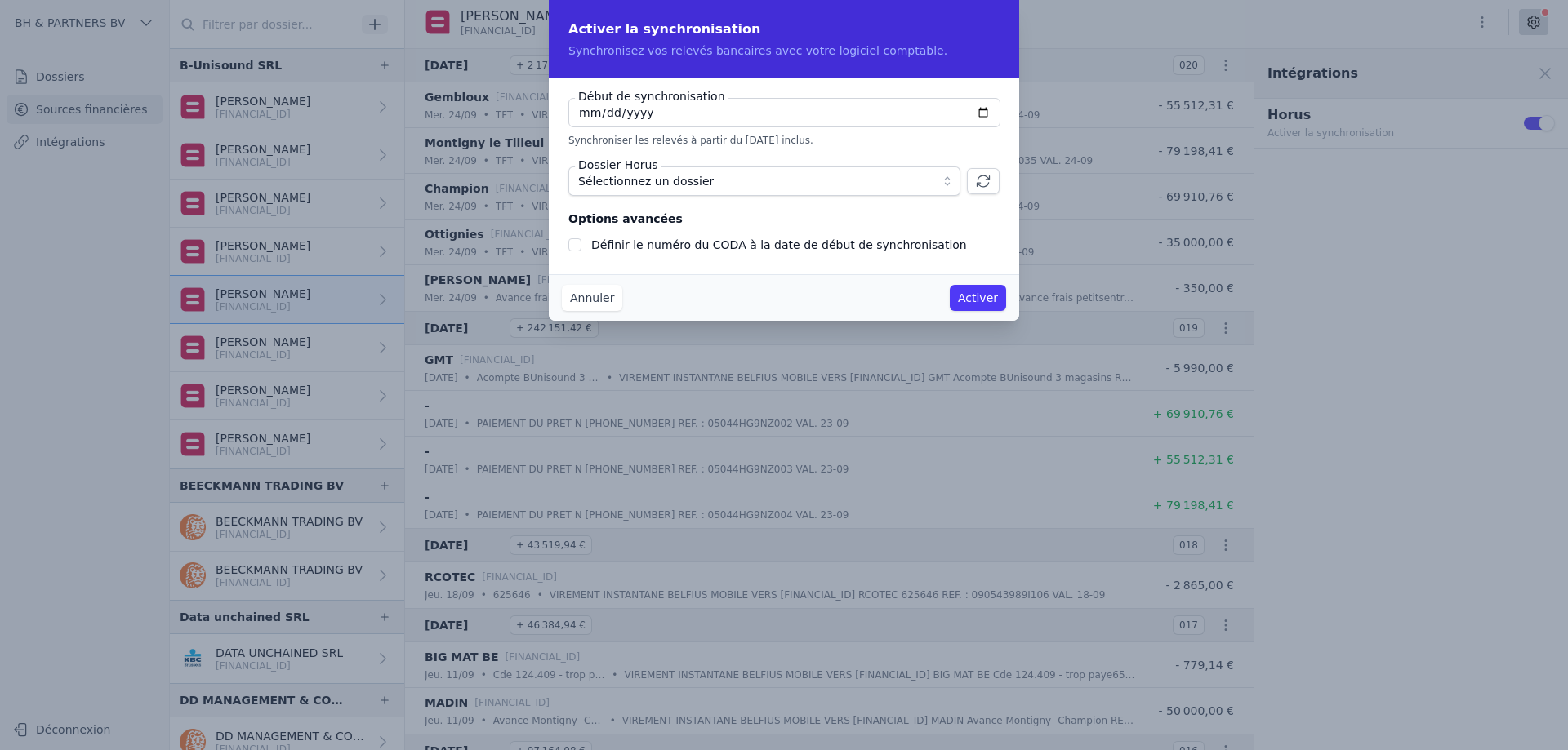
checkbox input "false"
type input "[DATE]"
click at [862, 180] on span "Sélectionnez un dossier" at bounding box center [752, 182] width 349 height 20
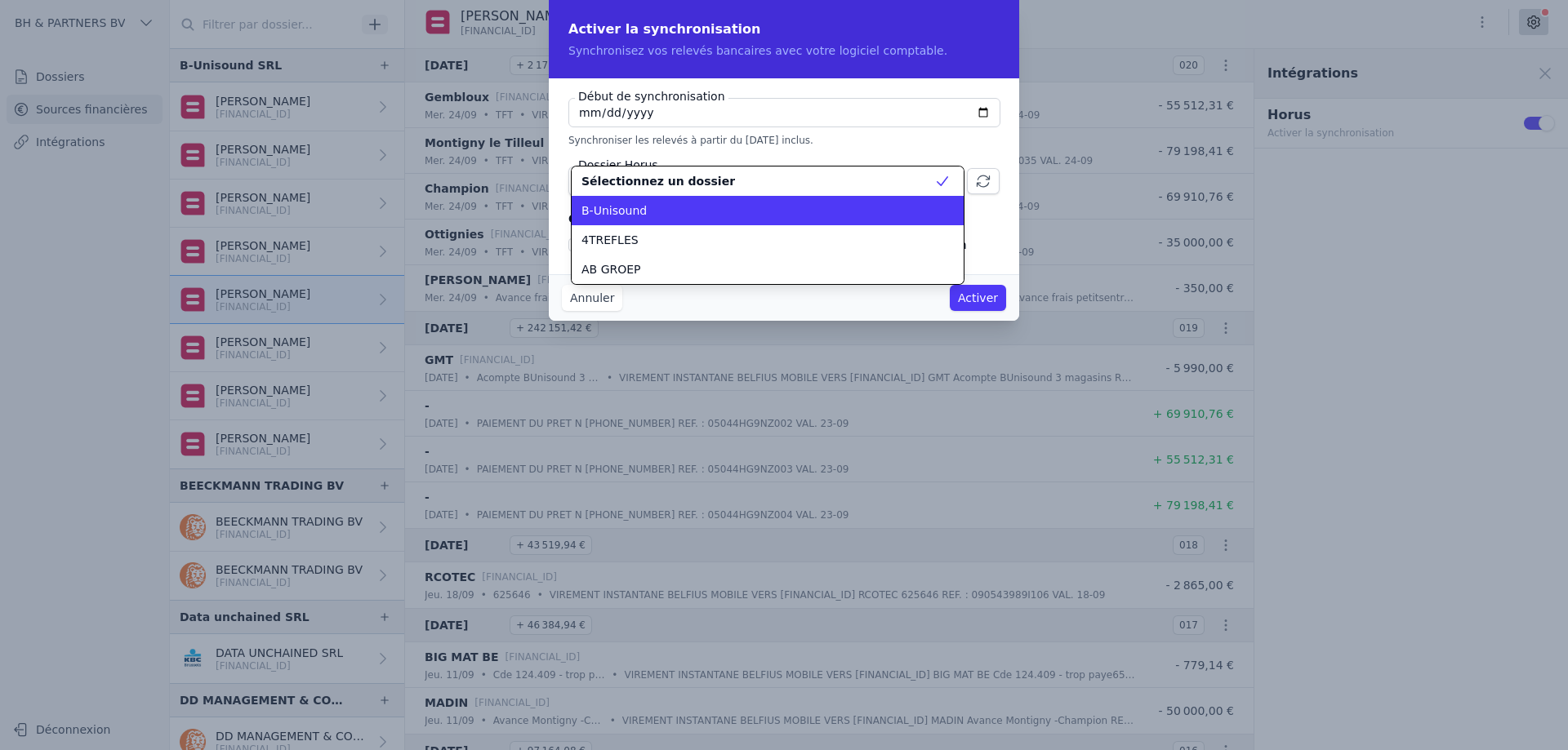
click at [757, 207] on div "B-Unisound" at bounding box center [757, 211] width 353 height 17
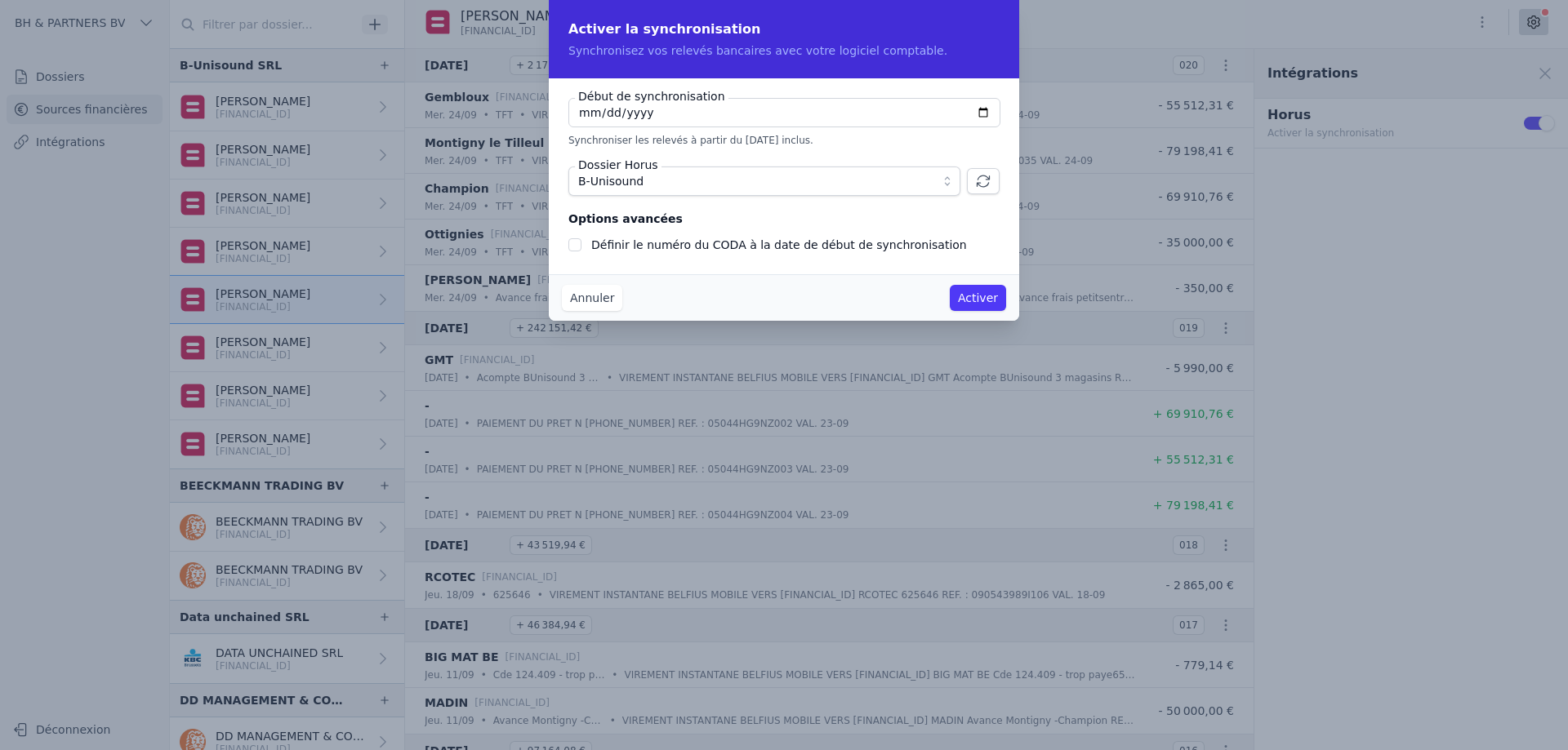
click at [982, 299] on button "Activer" at bounding box center [978, 297] width 56 height 26
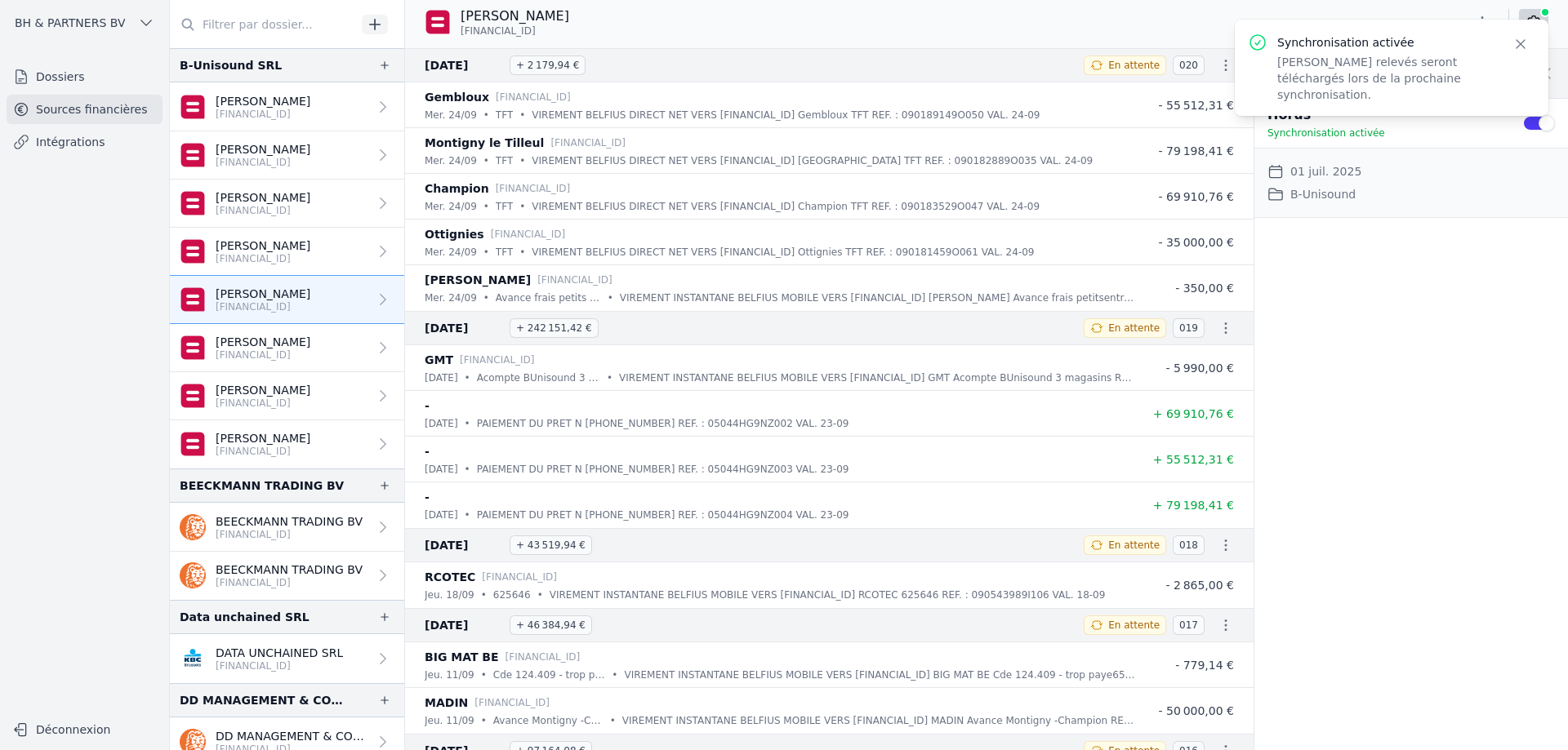
click at [246, 261] on p "[FINANCIAL_ID]" at bounding box center [263, 259] width 95 height 13
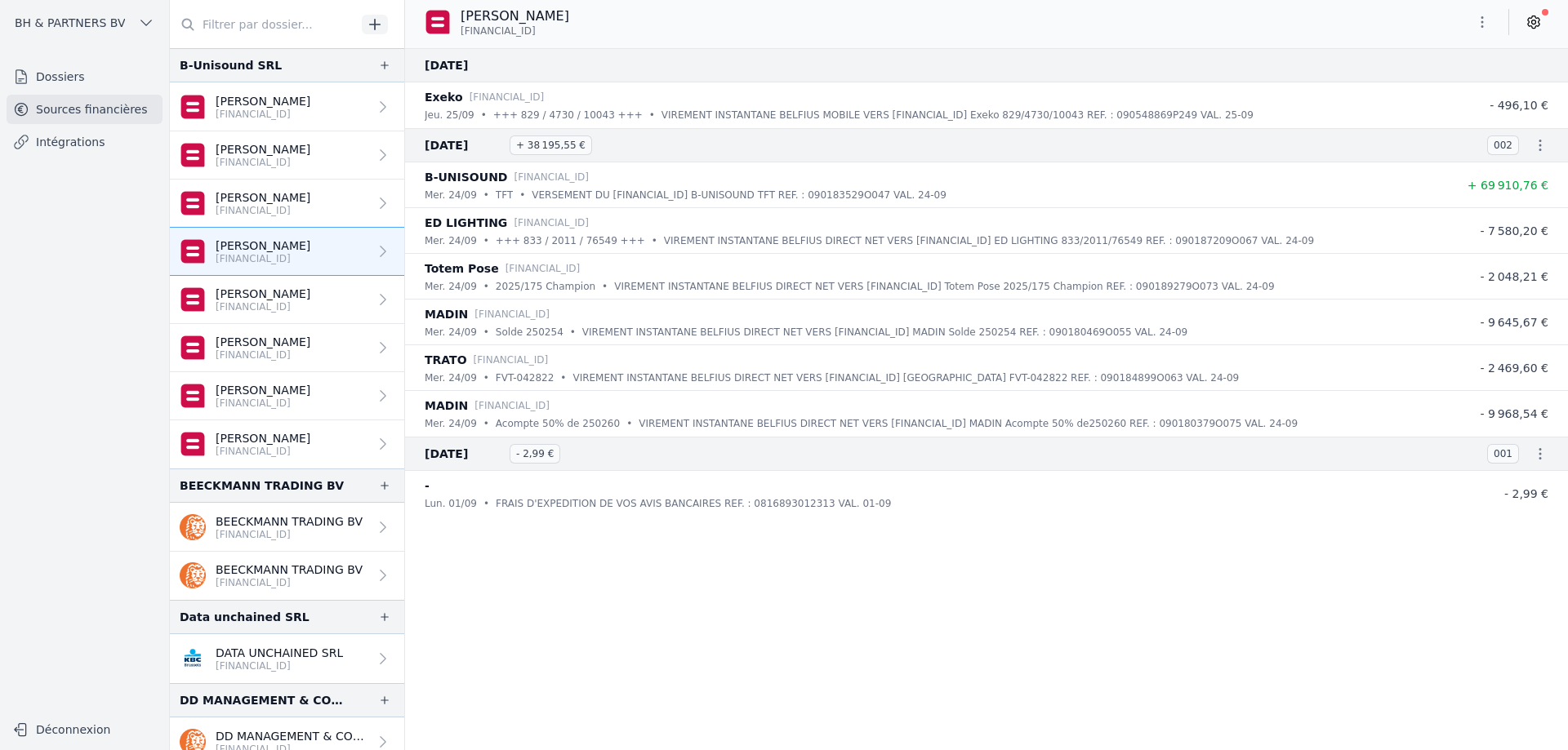
click at [285, 202] on p "[PERSON_NAME]" at bounding box center [263, 197] width 95 height 17
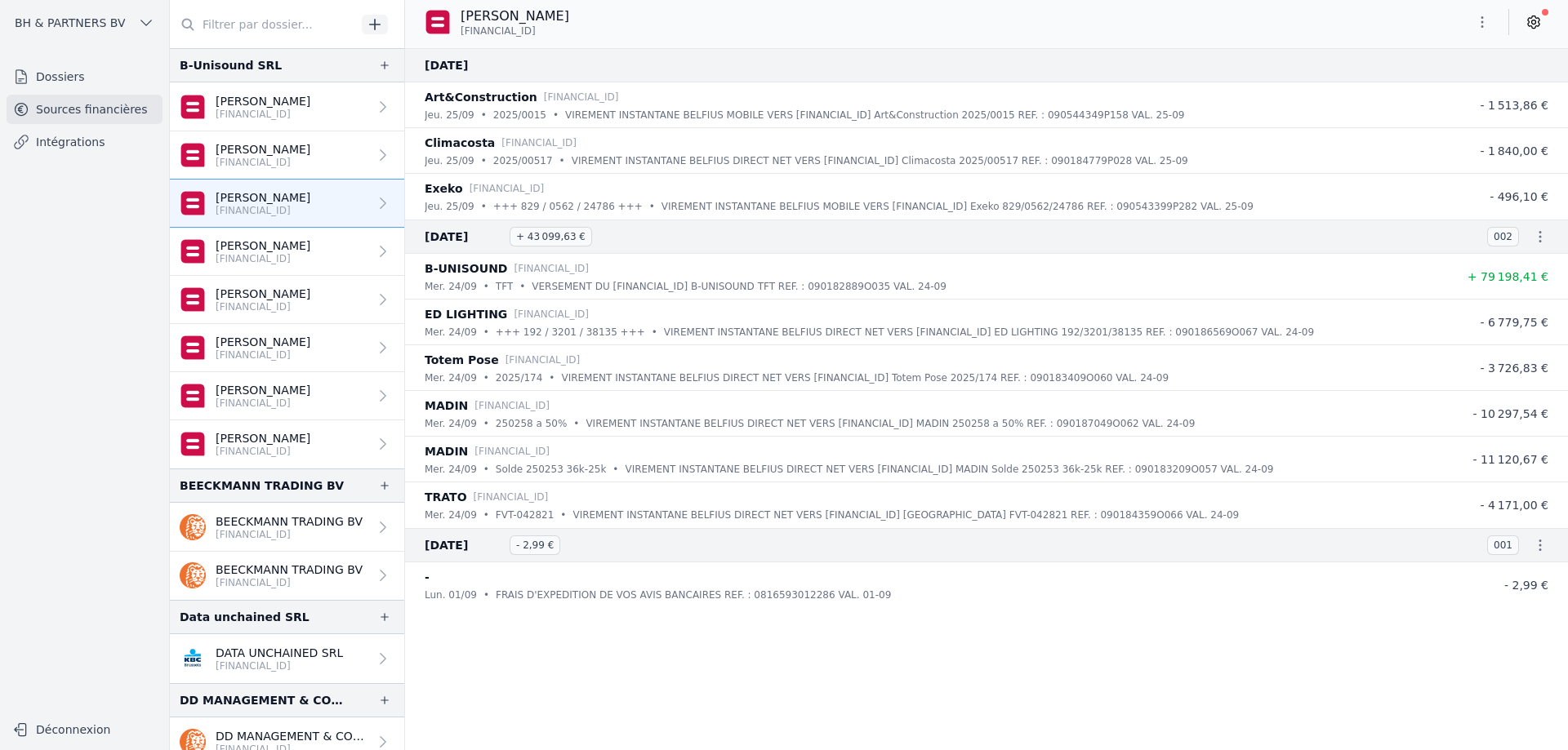
click at [265, 250] on p "[PERSON_NAME]" at bounding box center [263, 246] width 95 height 17
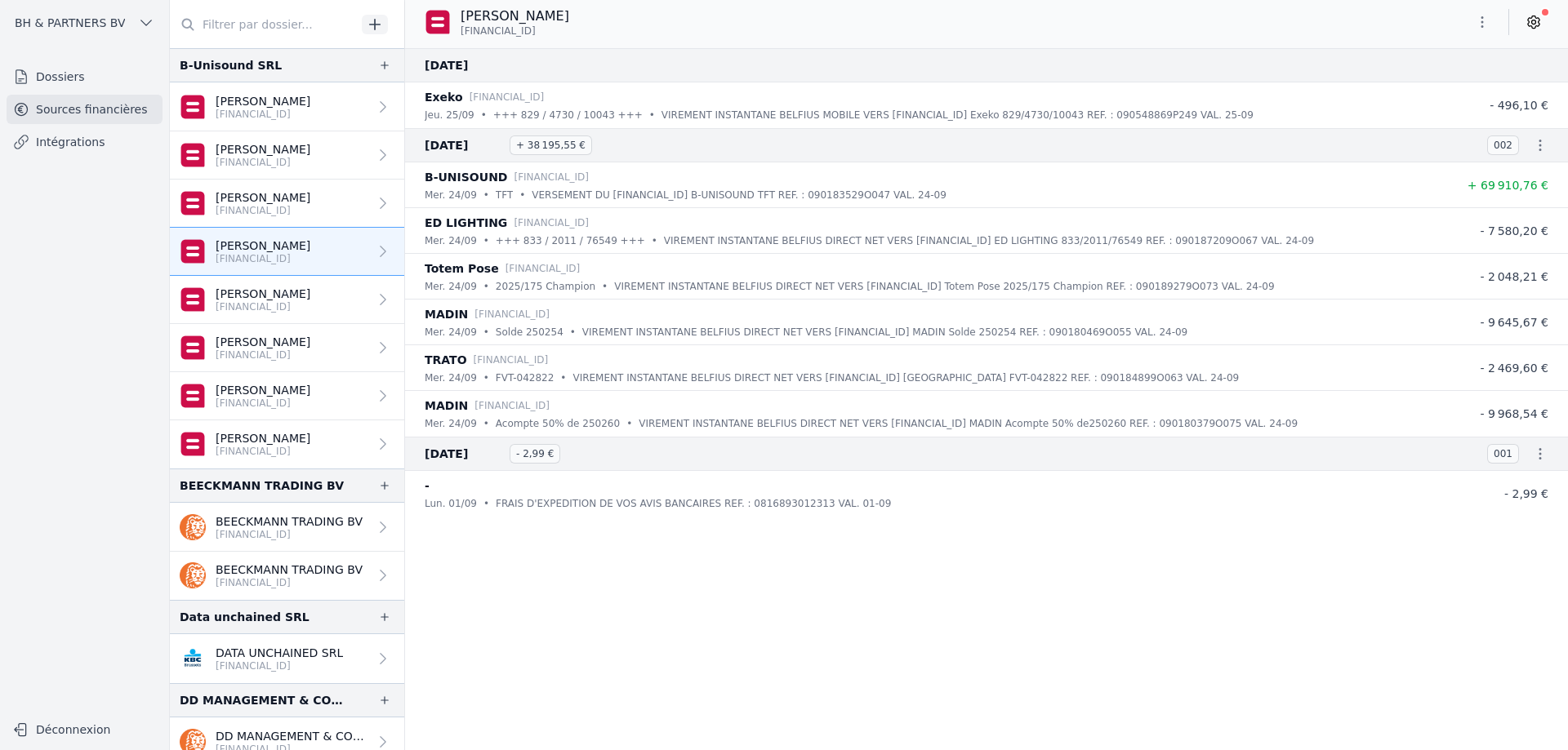
click at [1536, 18] on icon at bounding box center [1533, 22] width 12 height 12
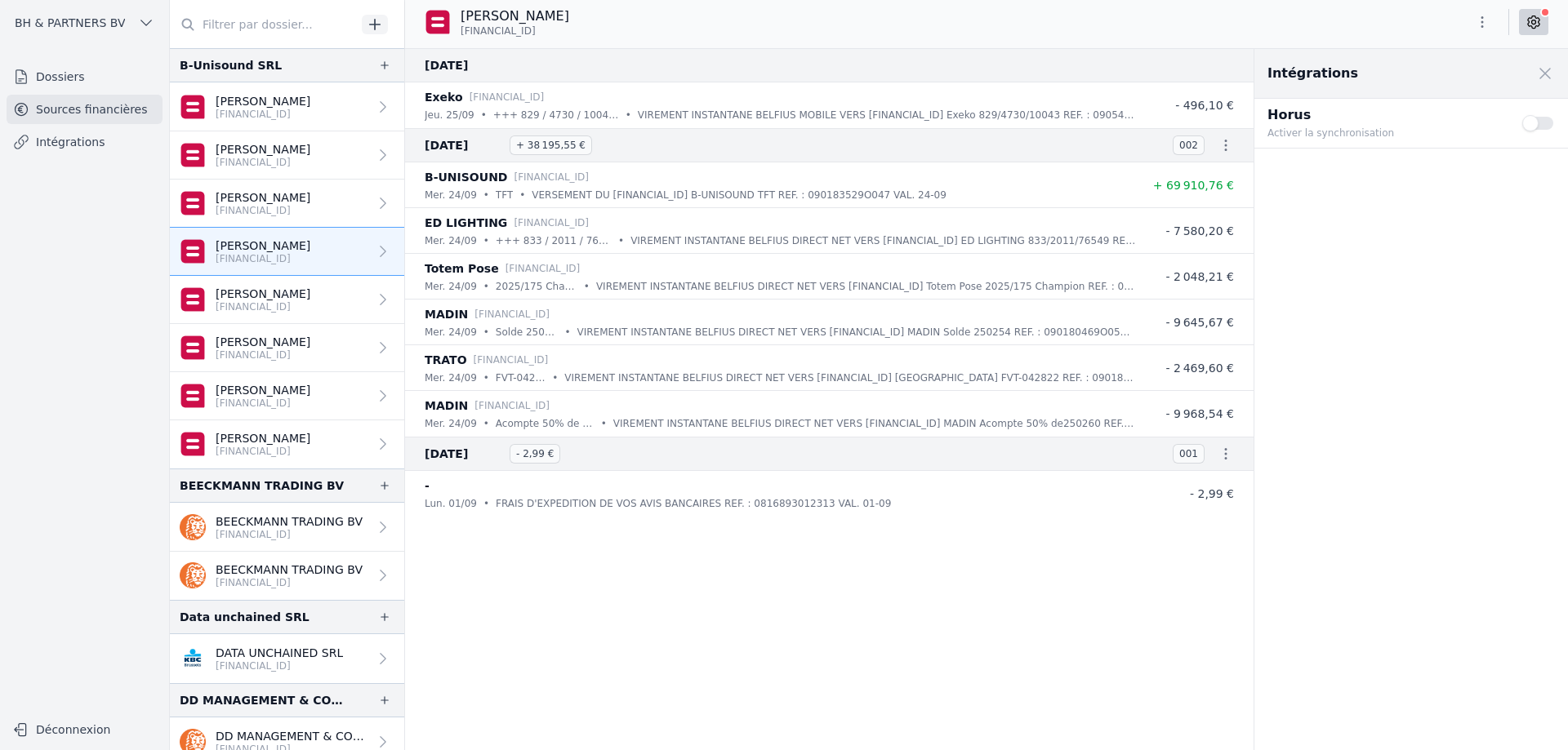
click at [1533, 127] on button "Use setting" at bounding box center [1538, 124] width 32 height 17
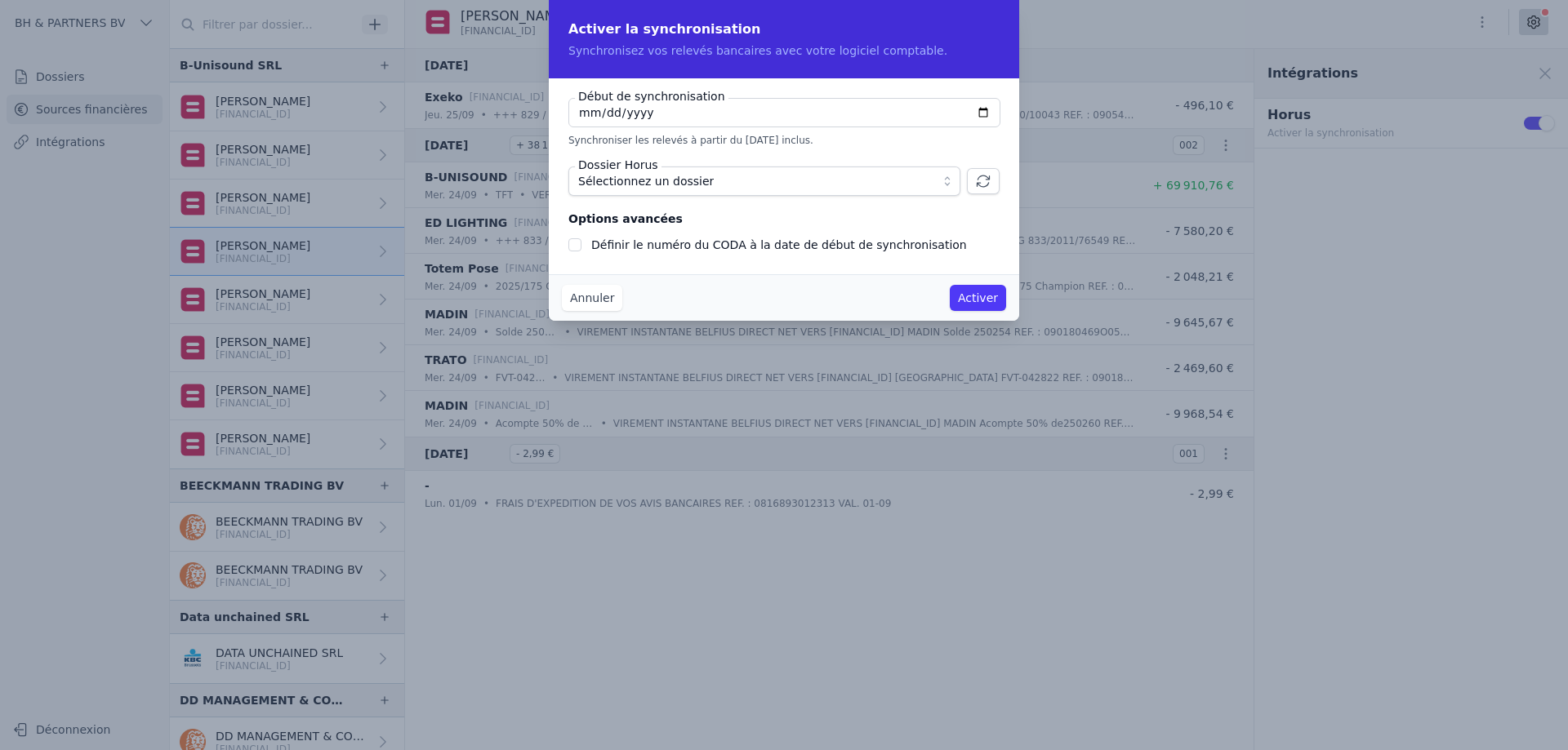
checkbox input "false"
type input "[DATE]"
click at [862, 177] on span "Sélectionnez un dossier" at bounding box center [752, 182] width 349 height 20
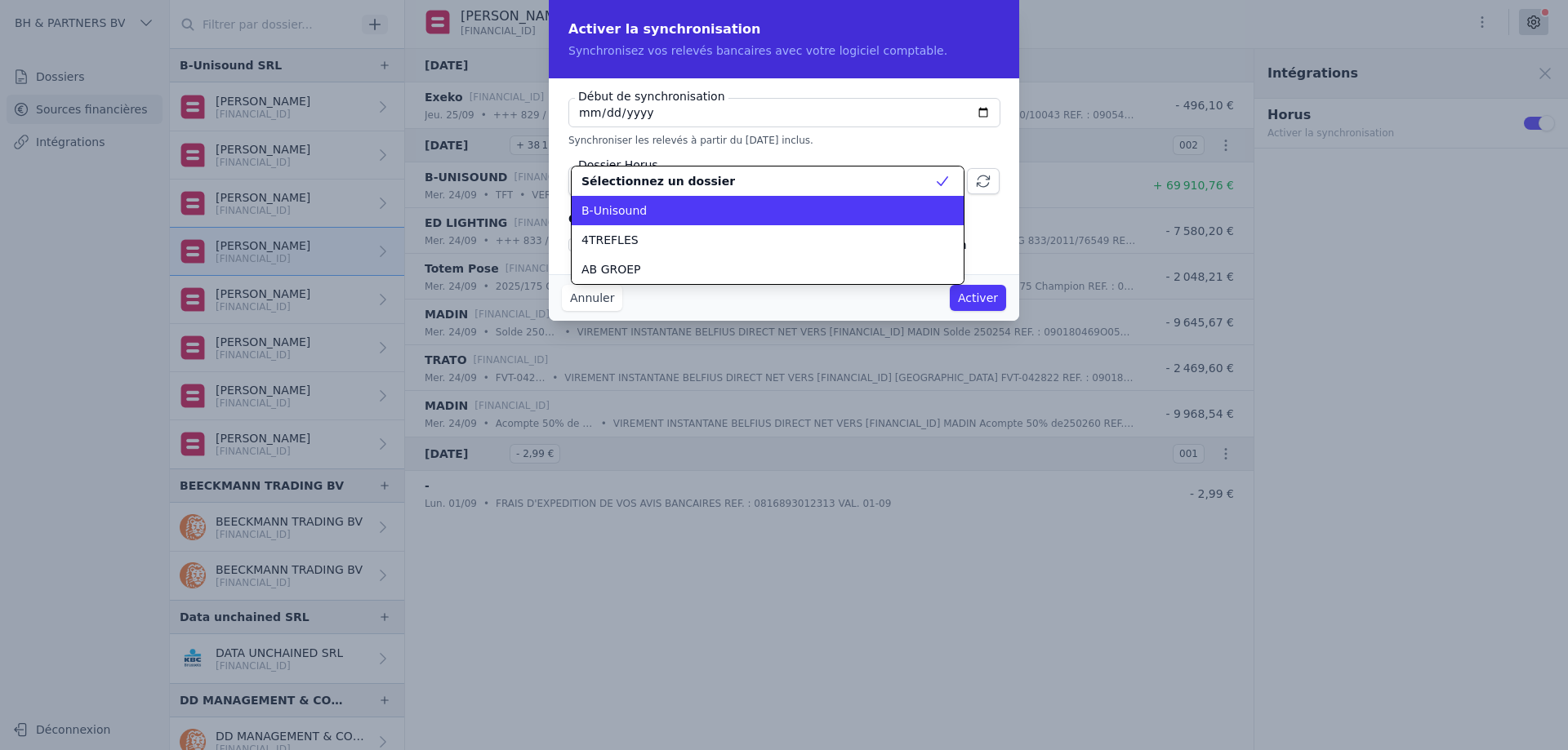
click at [776, 210] on div "B-Unisound" at bounding box center [757, 211] width 353 height 17
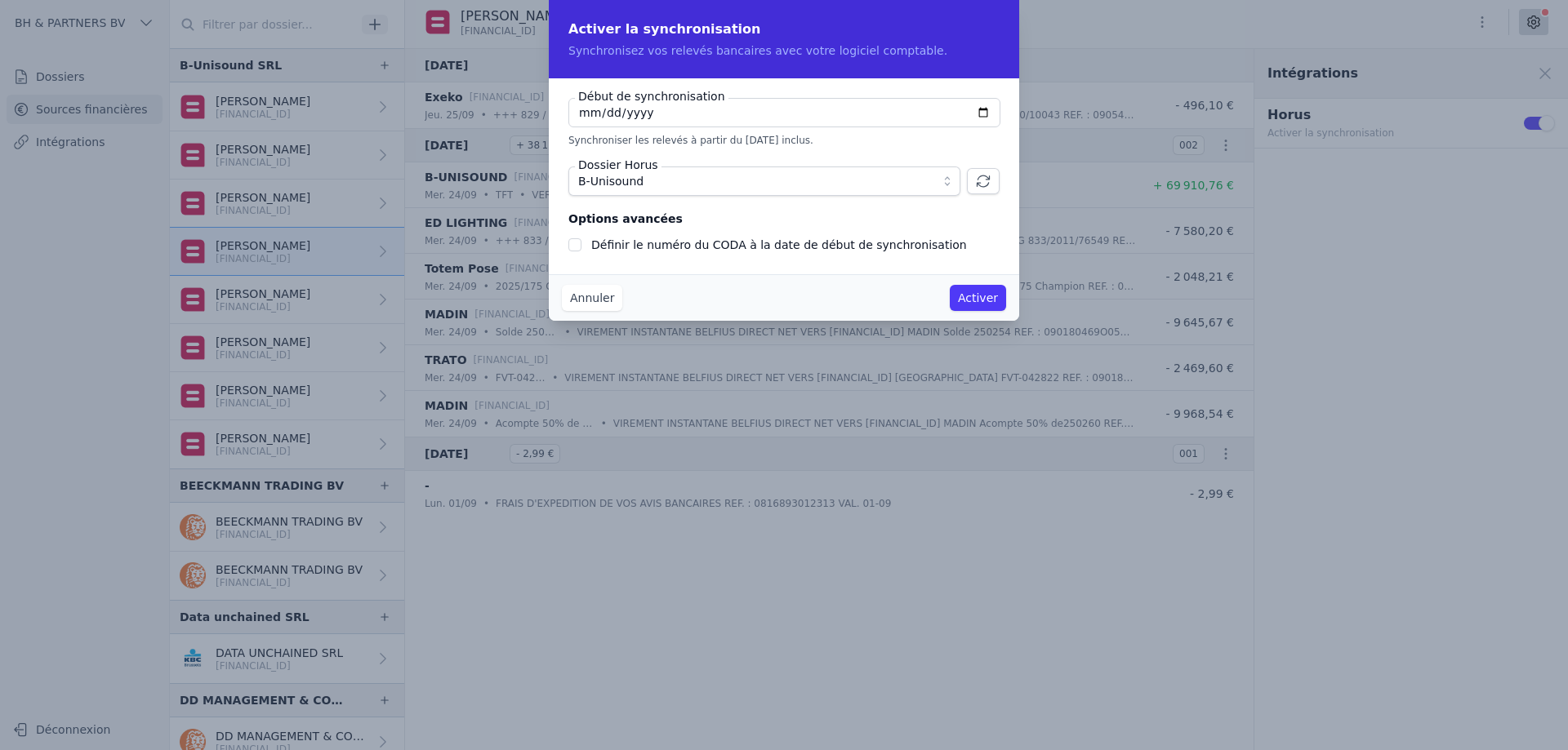
click at [978, 295] on button "Activer" at bounding box center [978, 297] width 56 height 26
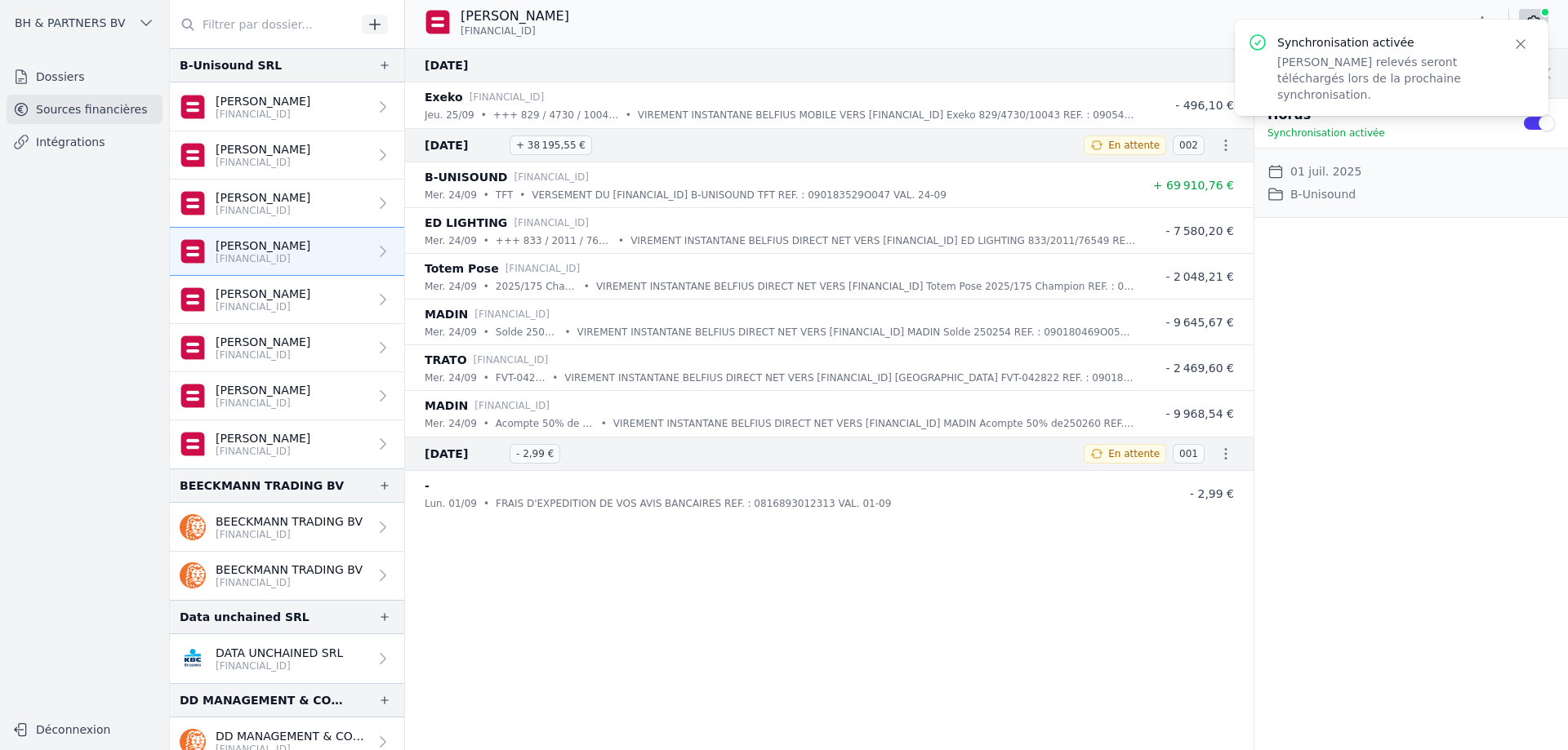
click at [275, 200] on p "[PERSON_NAME]" at bounding box center [263, 197] width 95 height 17
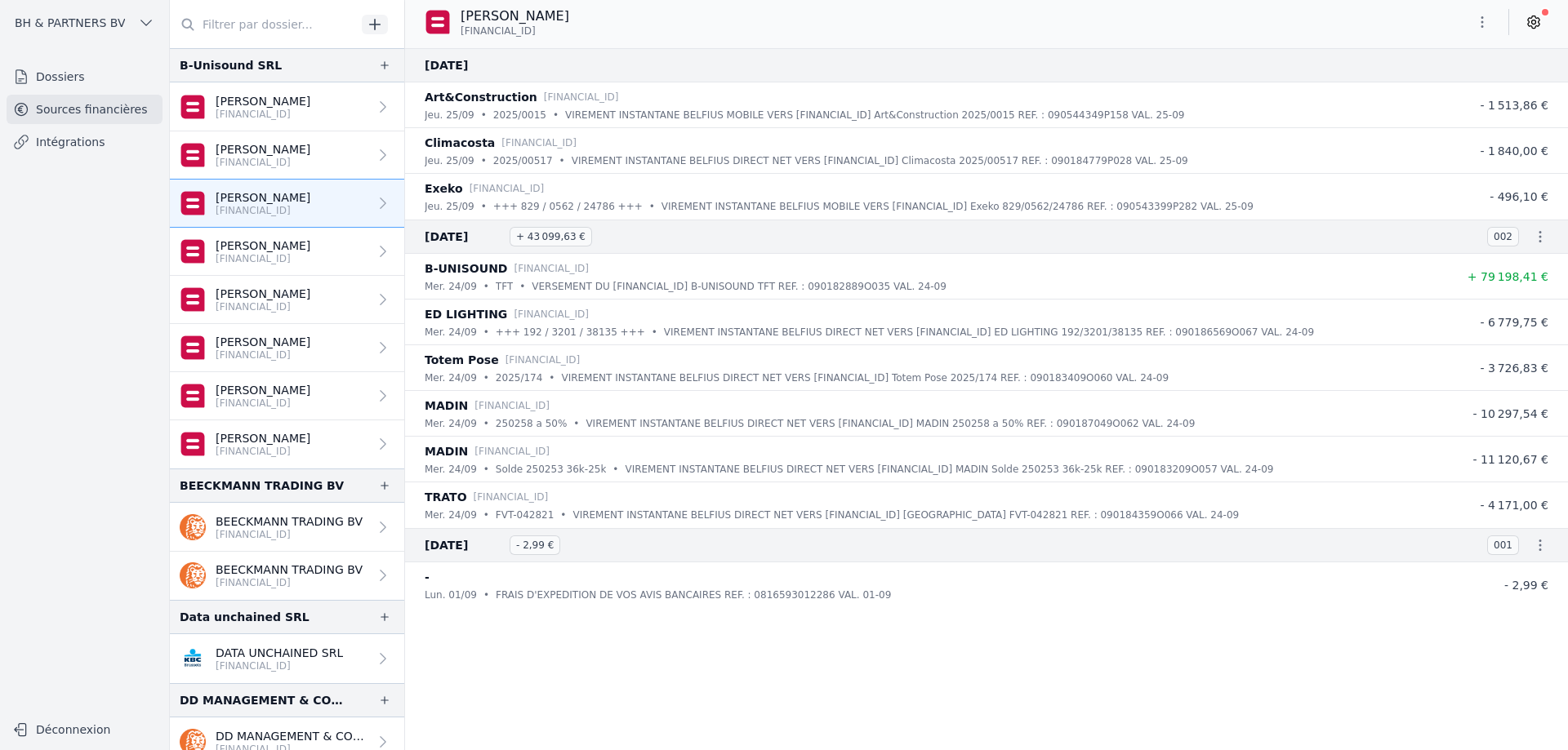
click at [1532, 22] on icon at bounding box center [1533, 22] width 17 height 17
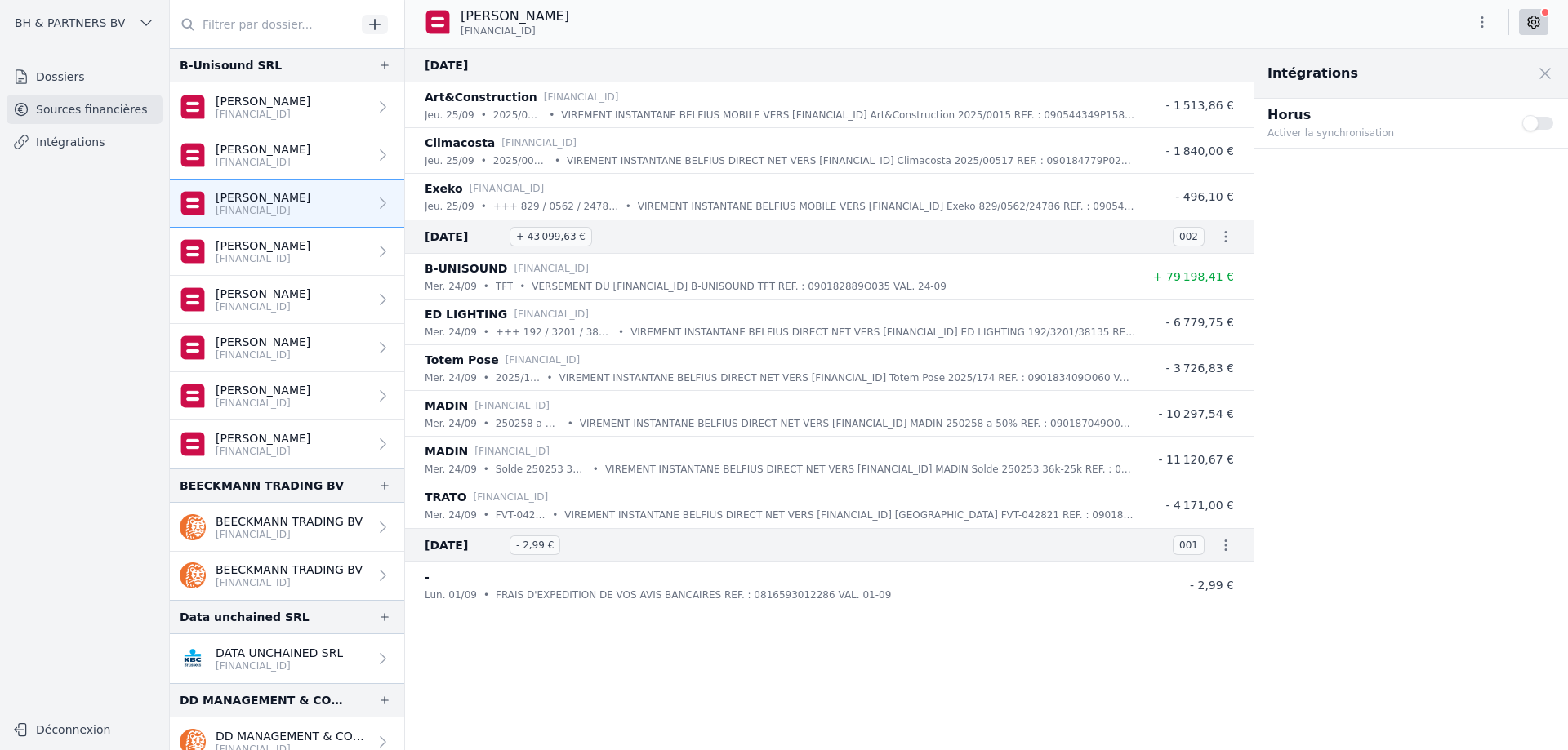
click at [1531, 122] on button "Use setting" at bounding box center [1538, 124] width 32 height 17
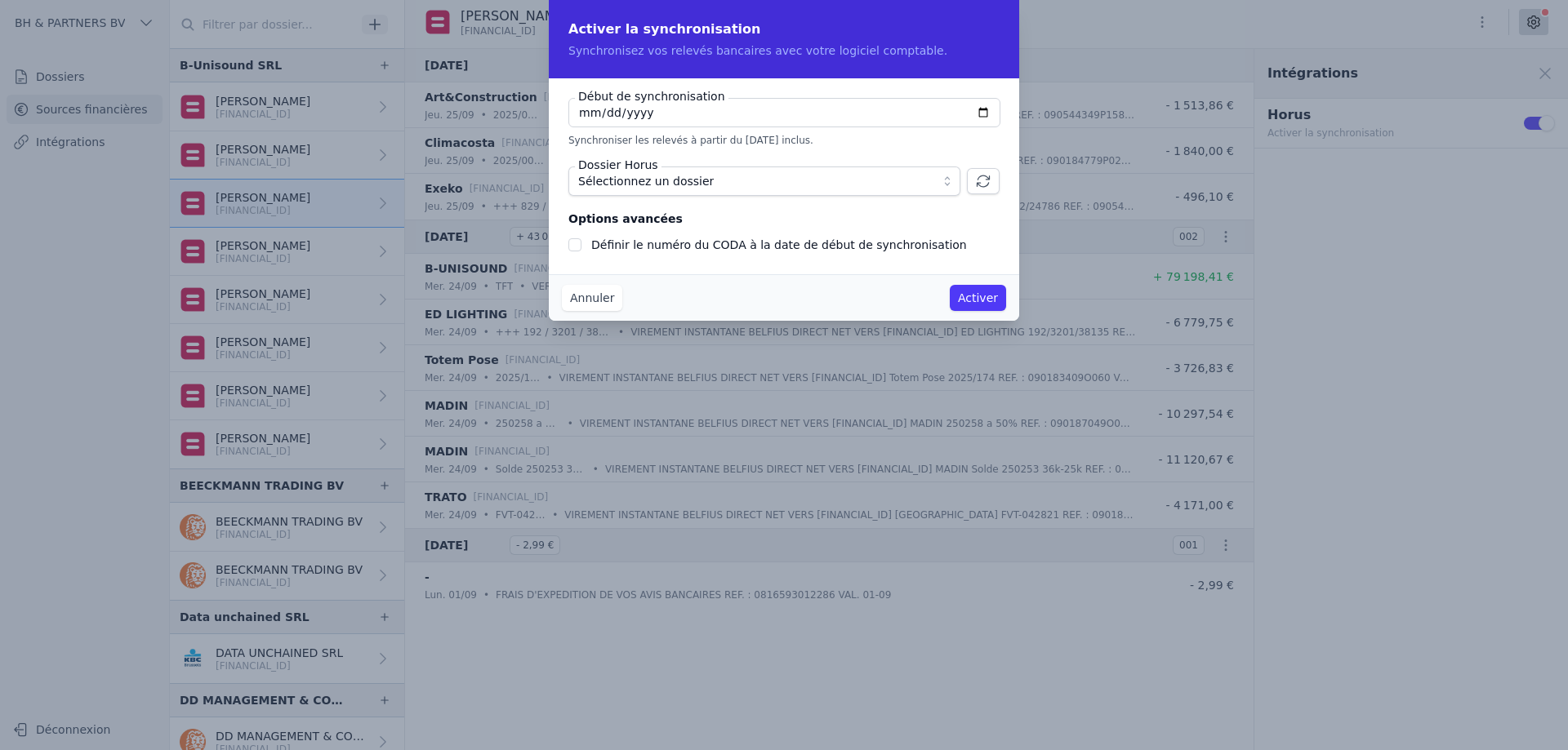
checkbox input "false"
type input "[DATE]"
click at [657, 193] on button "Sélectionnez un dossier" at bounding box center [764, 181] width 392 height 29
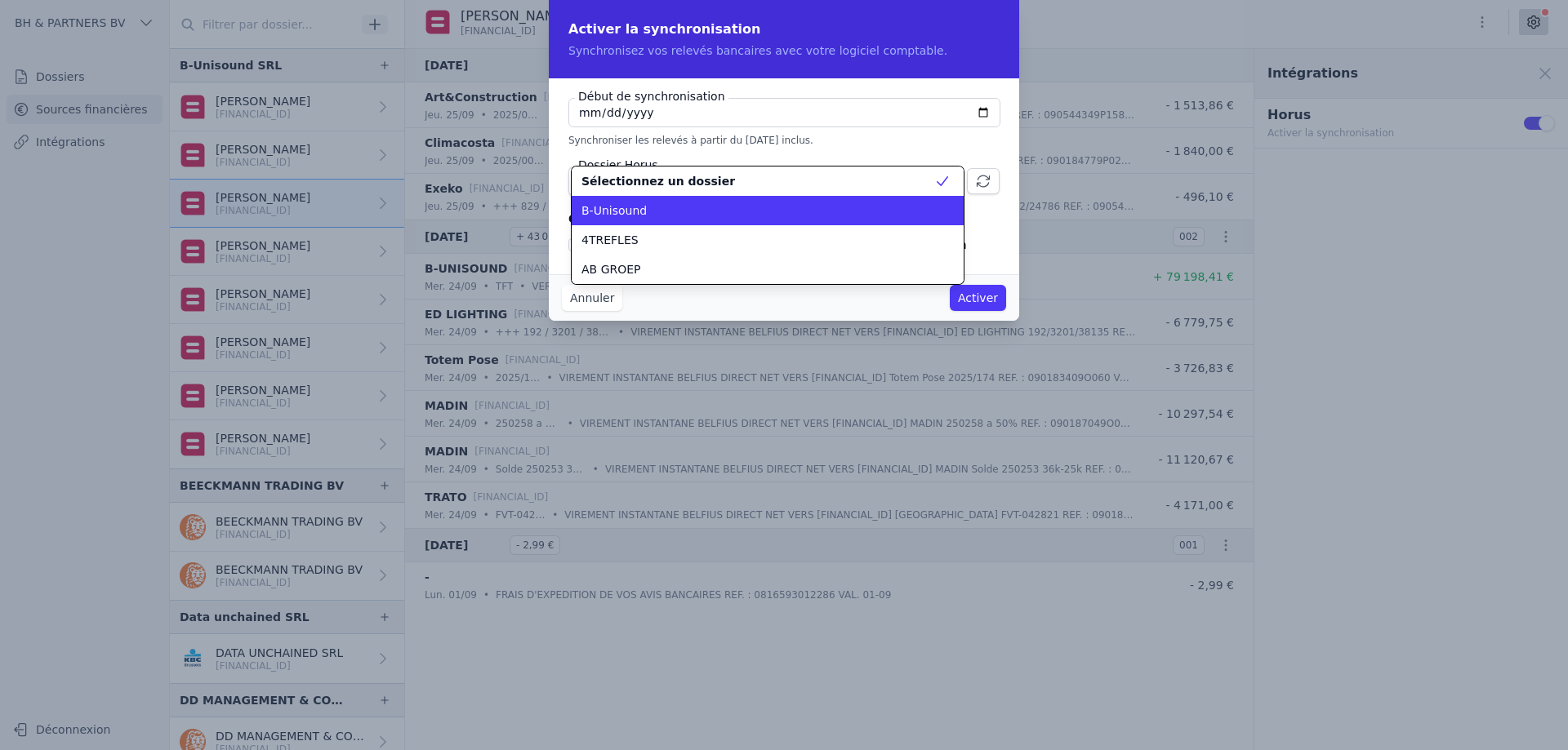
click at [645, 212] on div "B-Unisound" at bounding box center [757, 211] width 353 height 17
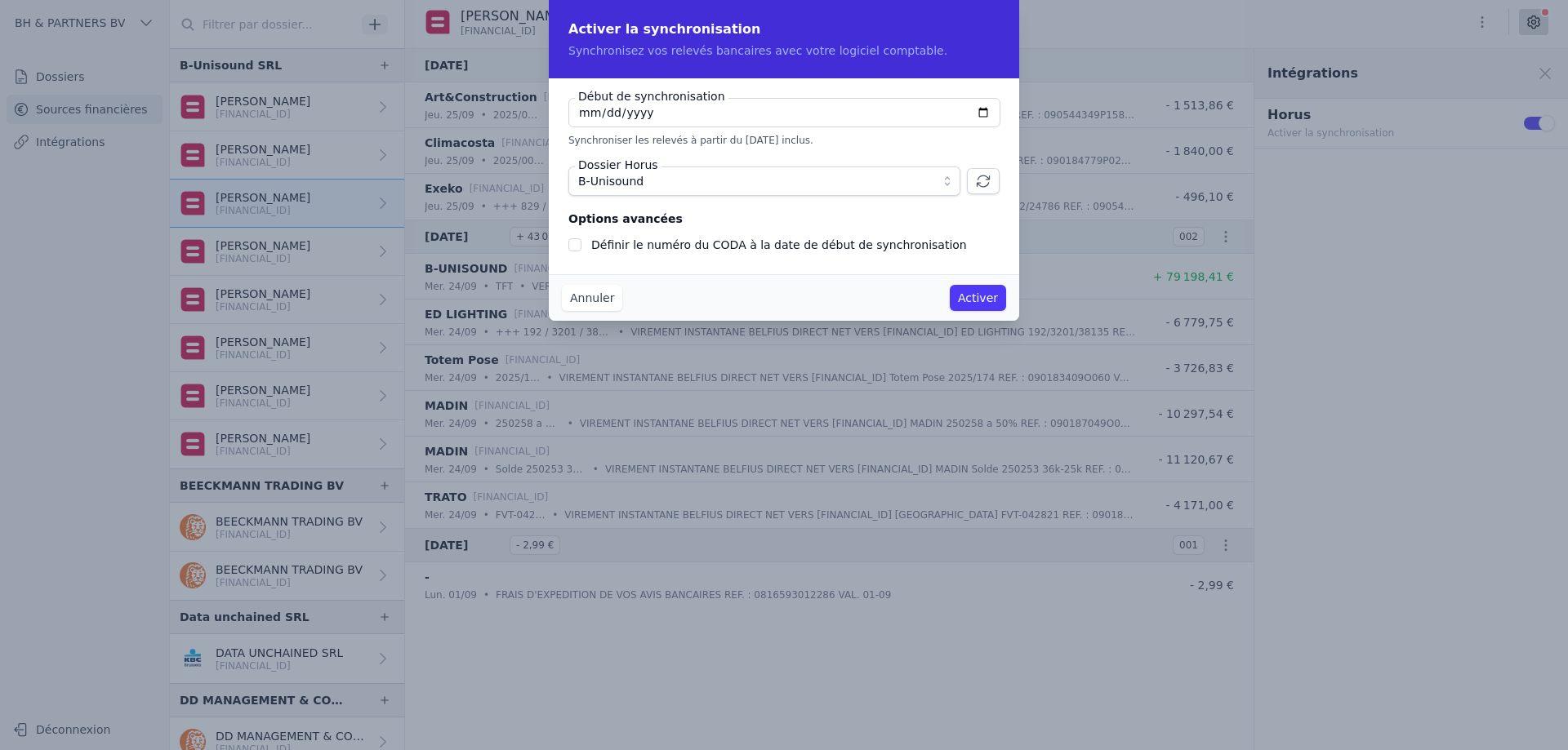
click at [984, 294] on button "Activer" at bounding box center [978, 297] width 56 height 26
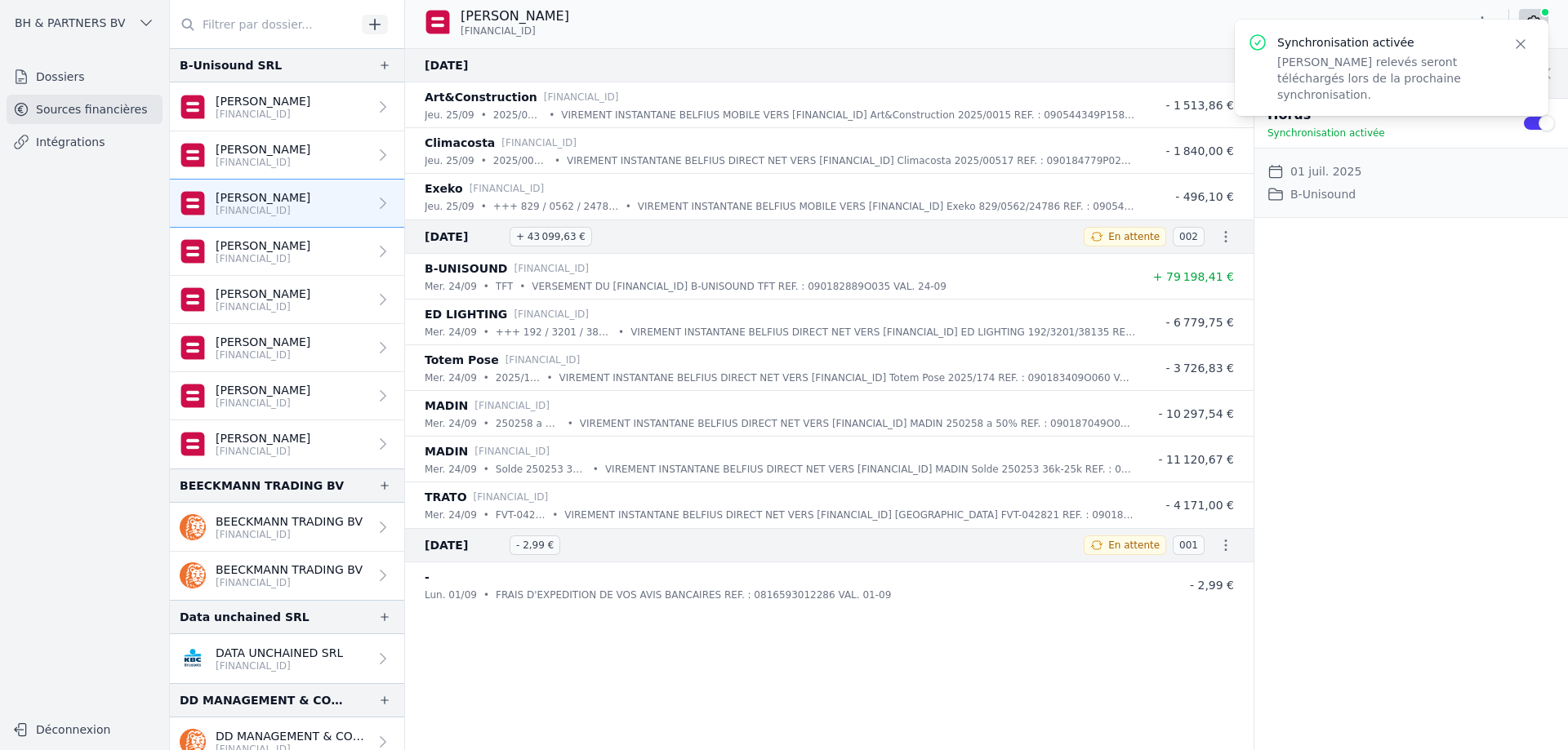
click at [267, 163] on p "[FINANCIAL_ID]" at bounding box center [263, 163] width 95 height 13
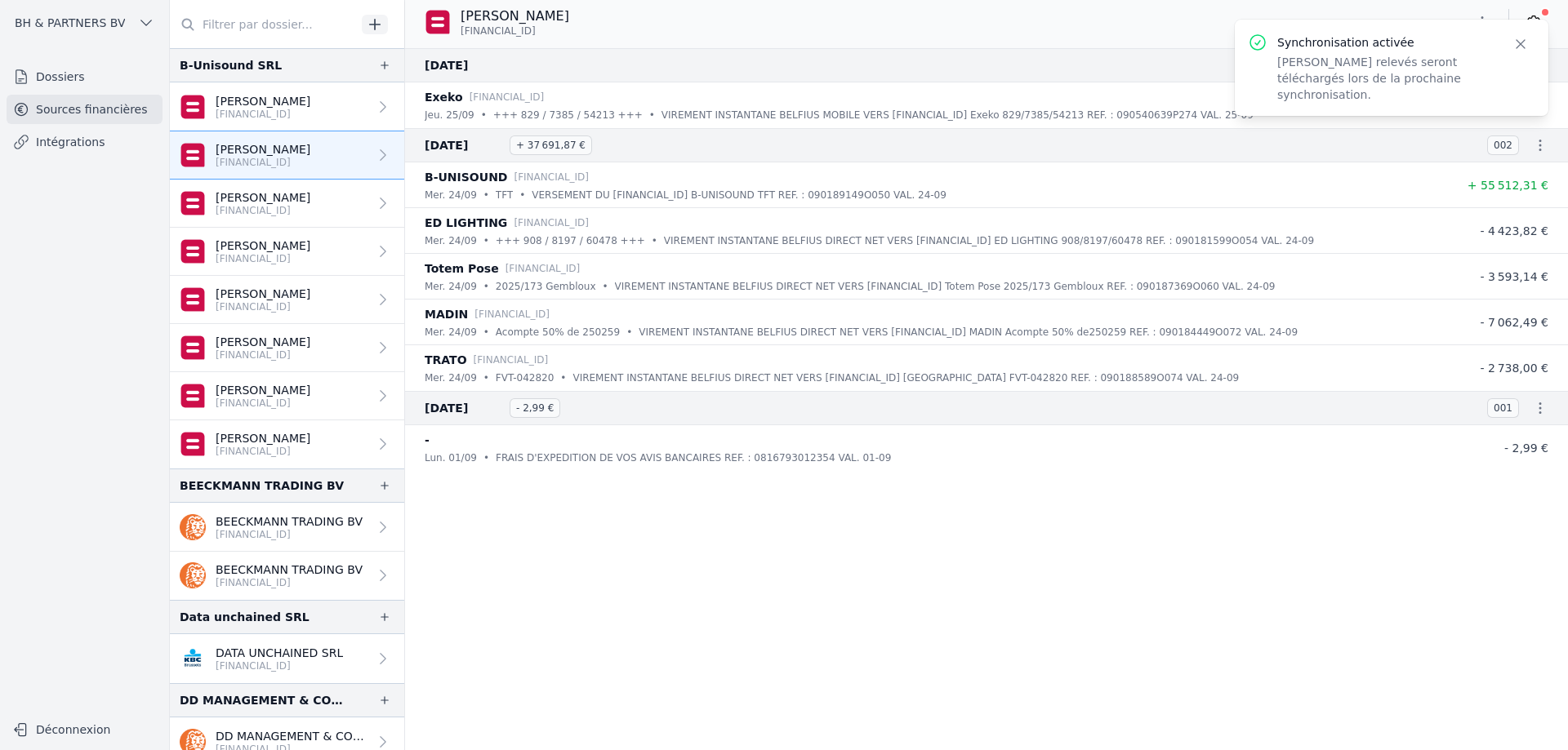
click at [1520, 42] on icon "button" at bounding box center [1521, 44] width 17 height 17
click at [1532, 30] on link at bounding box center [1533, 22] width 29 height 26
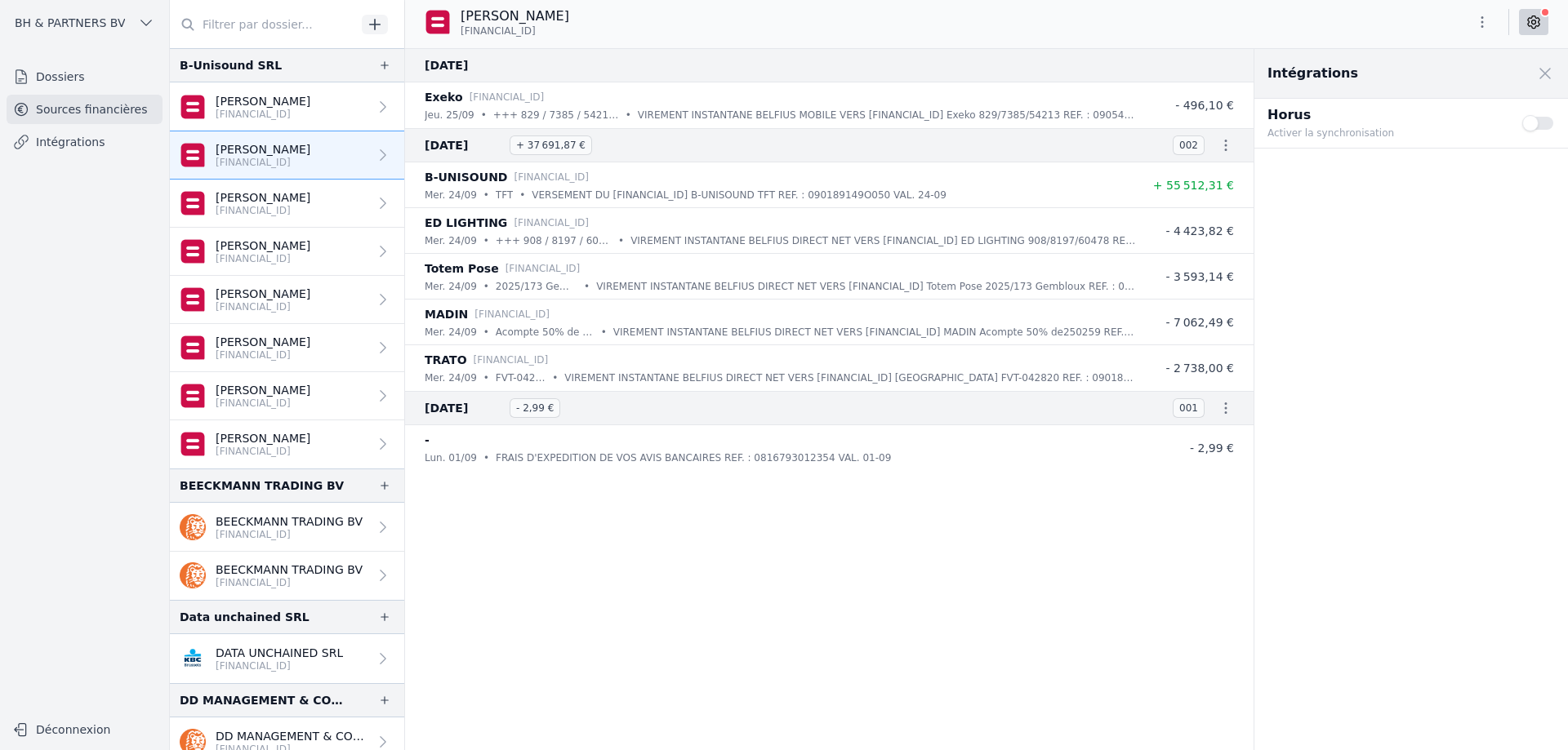
click at [1528, 120] on button "Use setting" at bounding box center [1538, 124] width 32 height 17
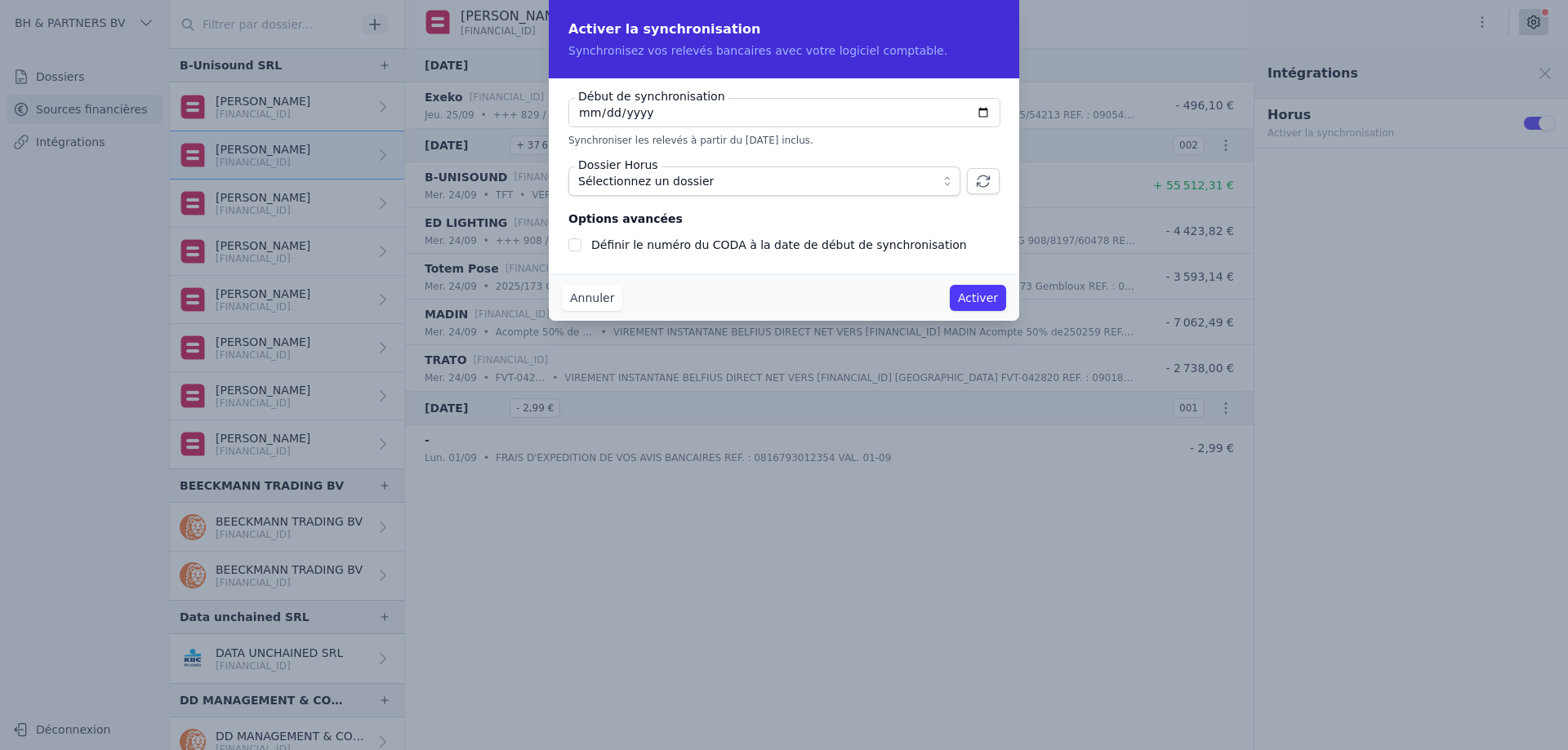
checkbox input "false"
type input "[DATE]"
click at [864, 191] on button "Sélectionnez un dossier" at bounding box center [764, 181] width 392 height 29
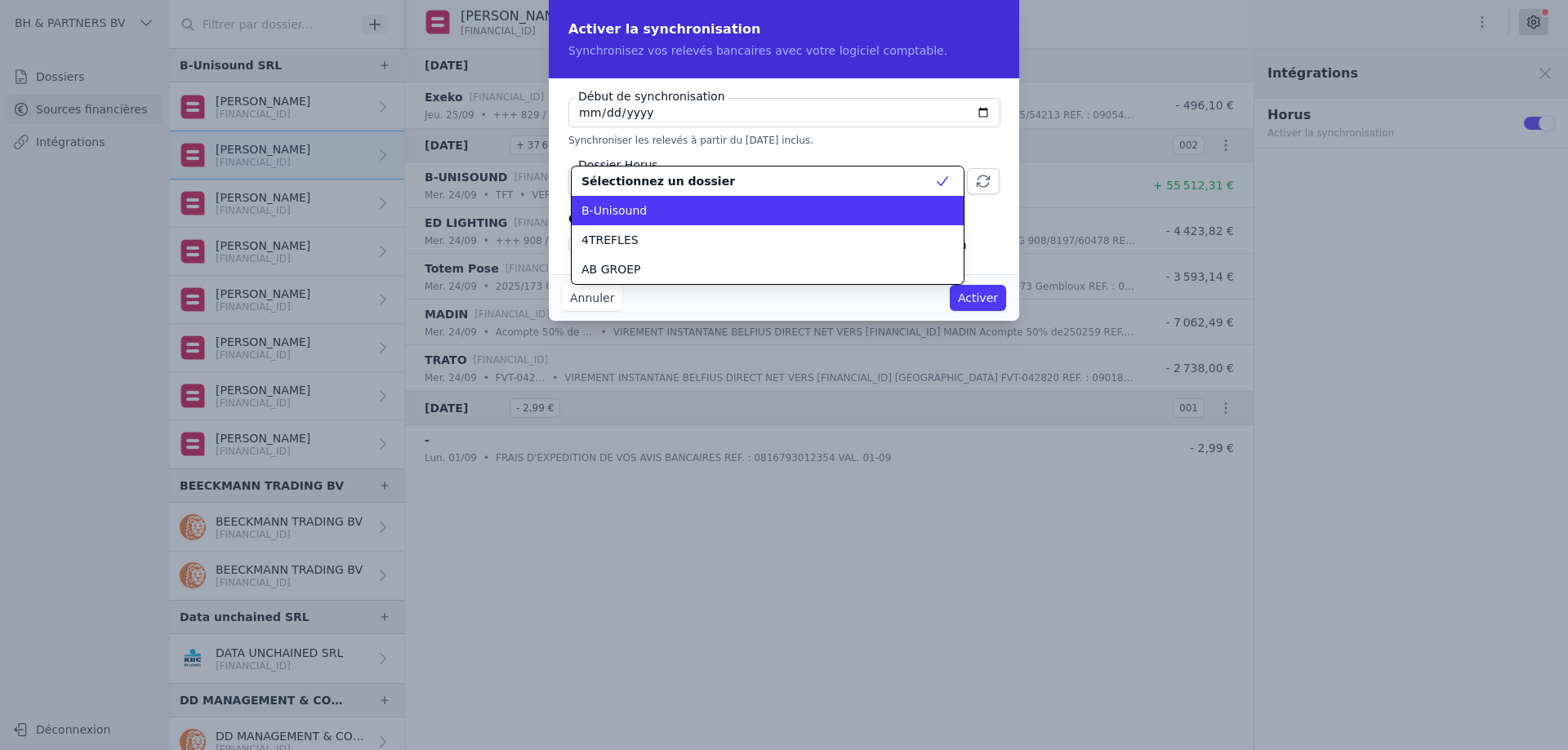
click at [762, 204] on div "B-Unisound" at bounding box center [757, 211] width 353 height 17
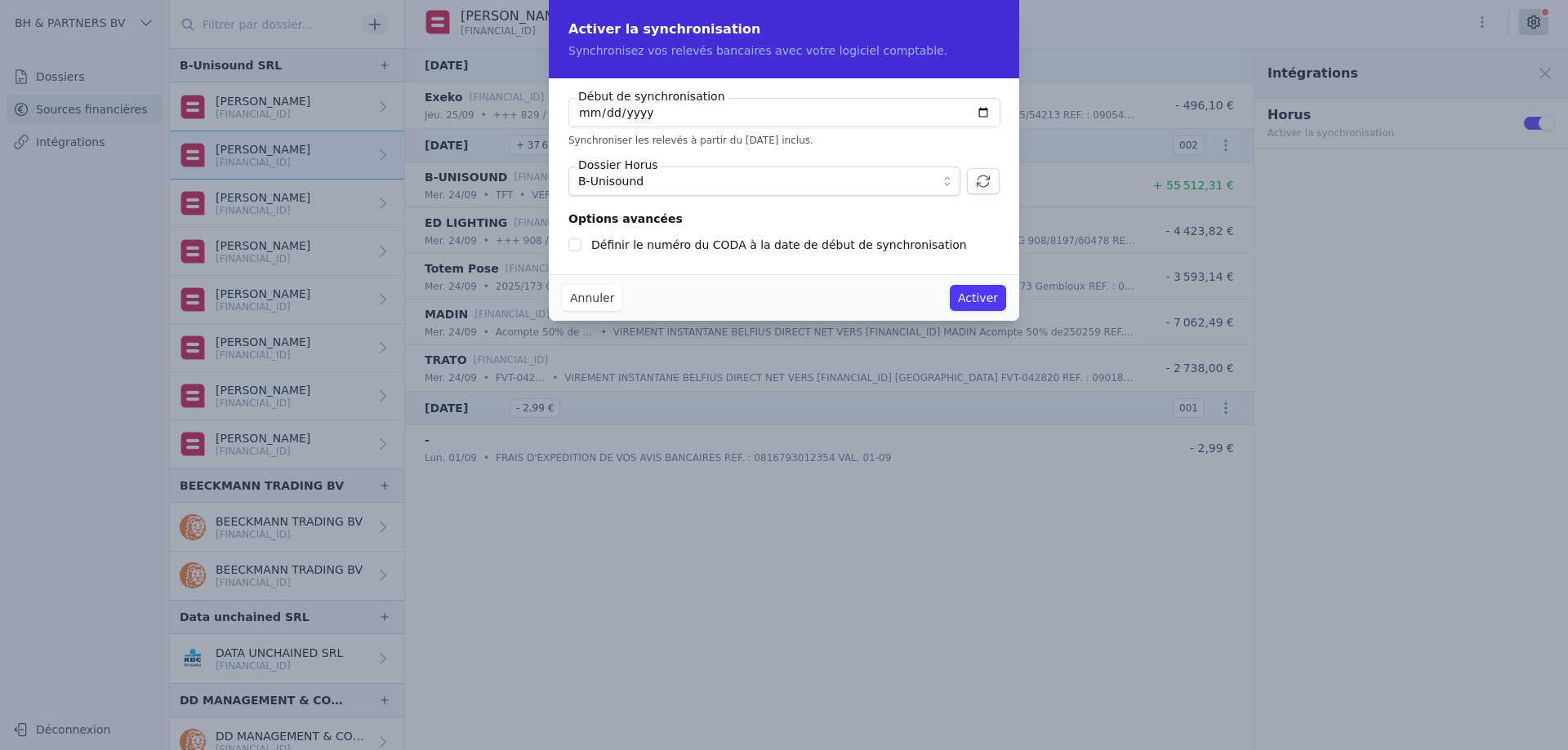
click at [995, 304] on button "Activer" at bounding box center [978, 297] width 56 height 26
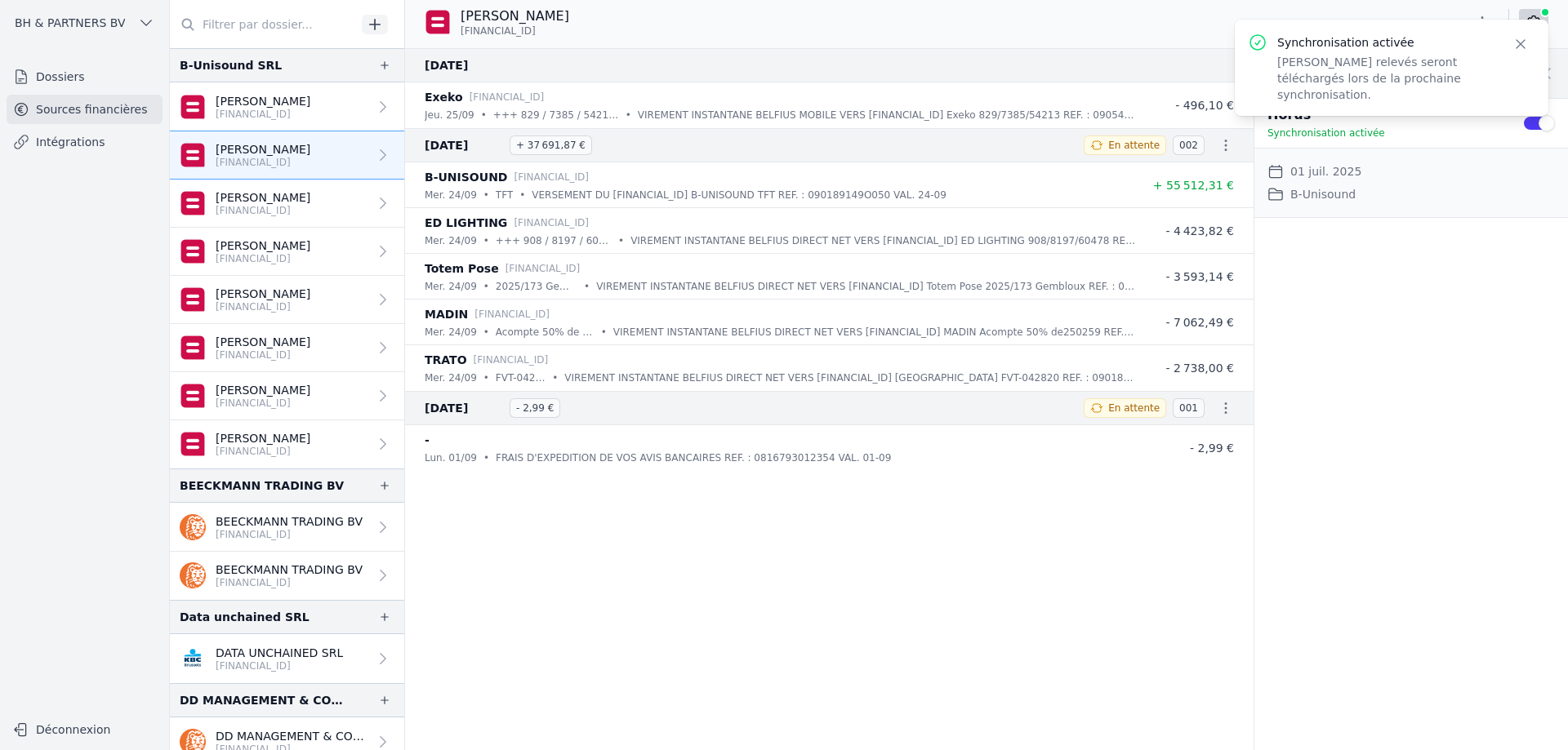
click at [277, 112] on p "[FINANCIAL_ID]" at bounding box center [263, 114] width 95 height 13
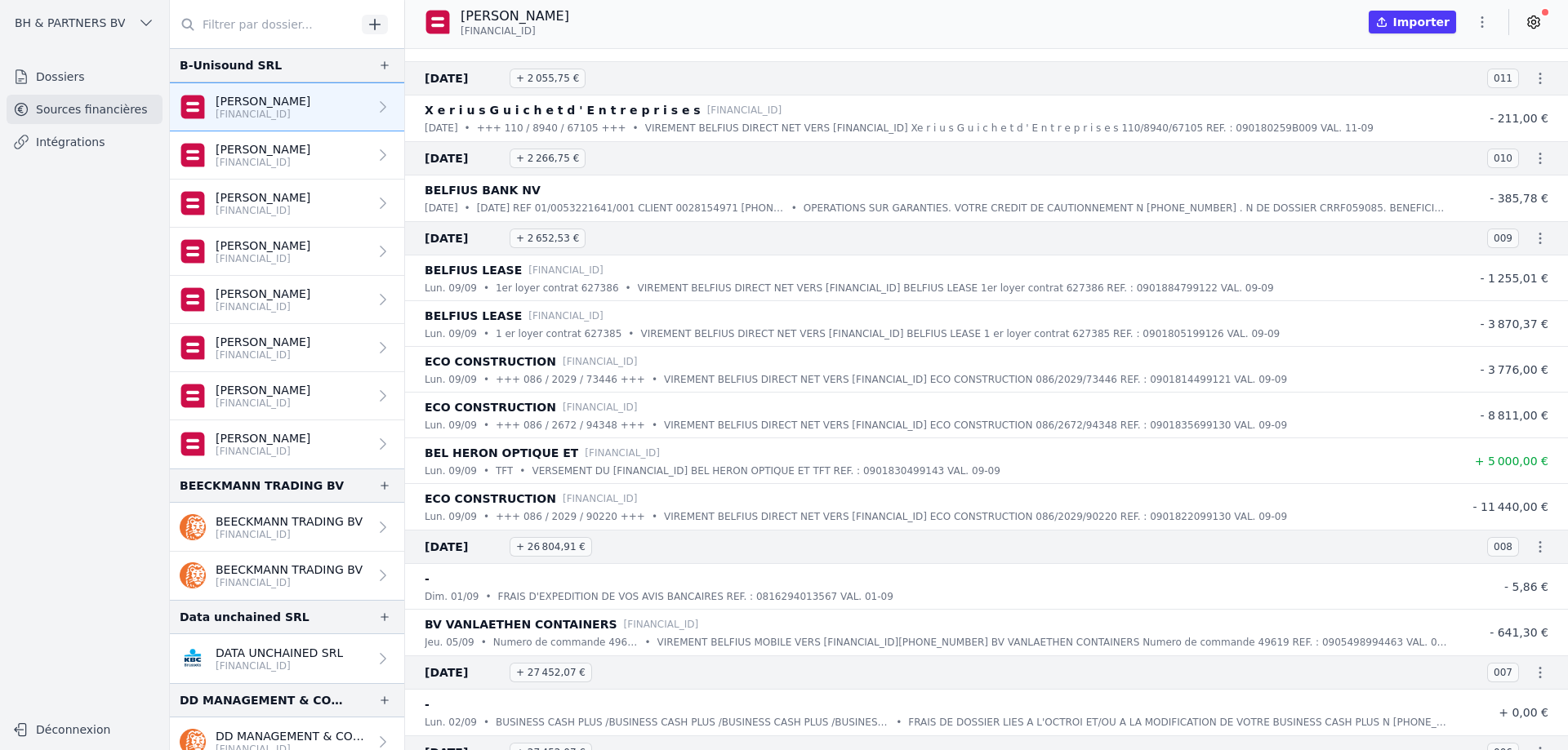
scroll to position [30234, 0]
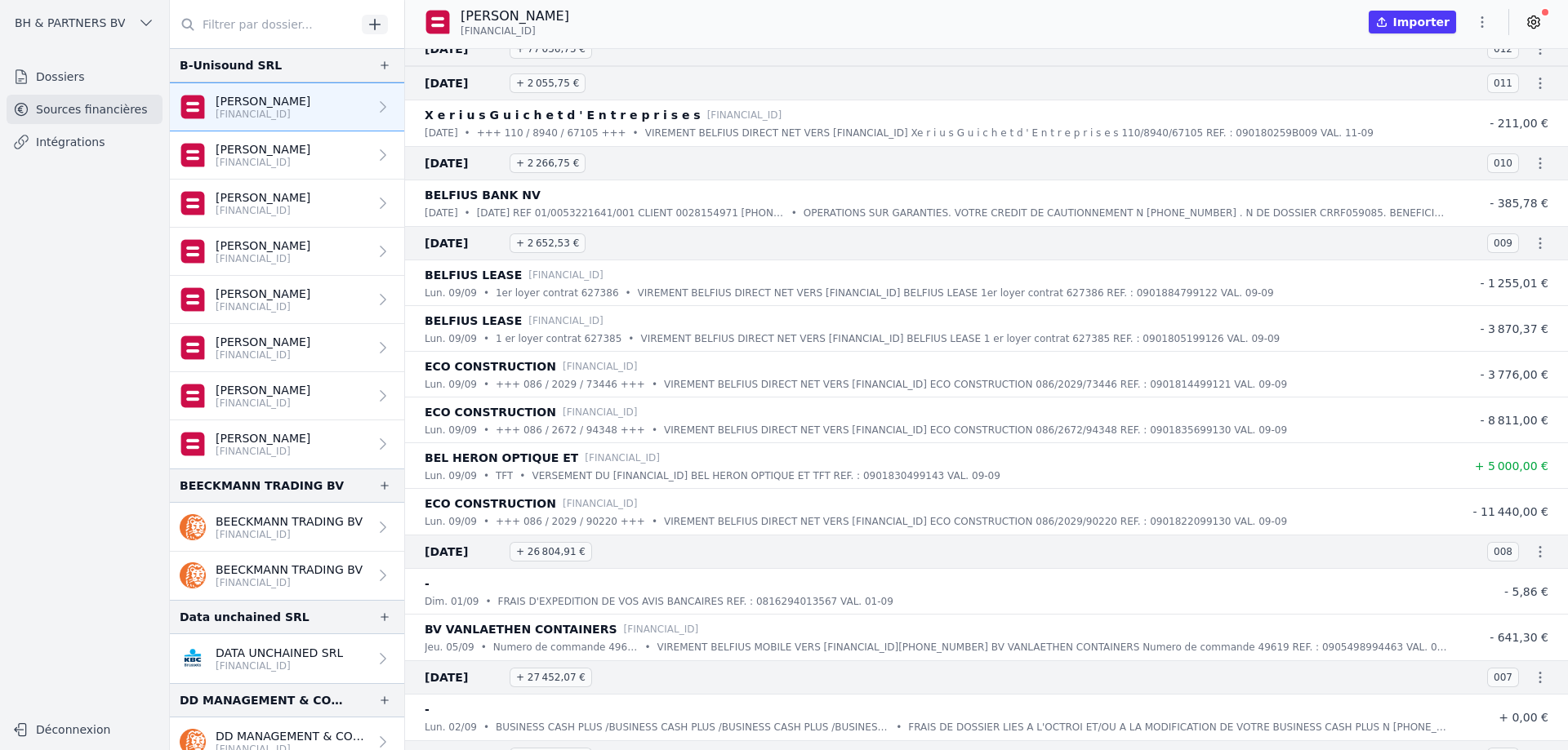
click at [257, 450] on p "[FINANCIAL_ID]" at bounding box center [263, 451] width 95 height 13
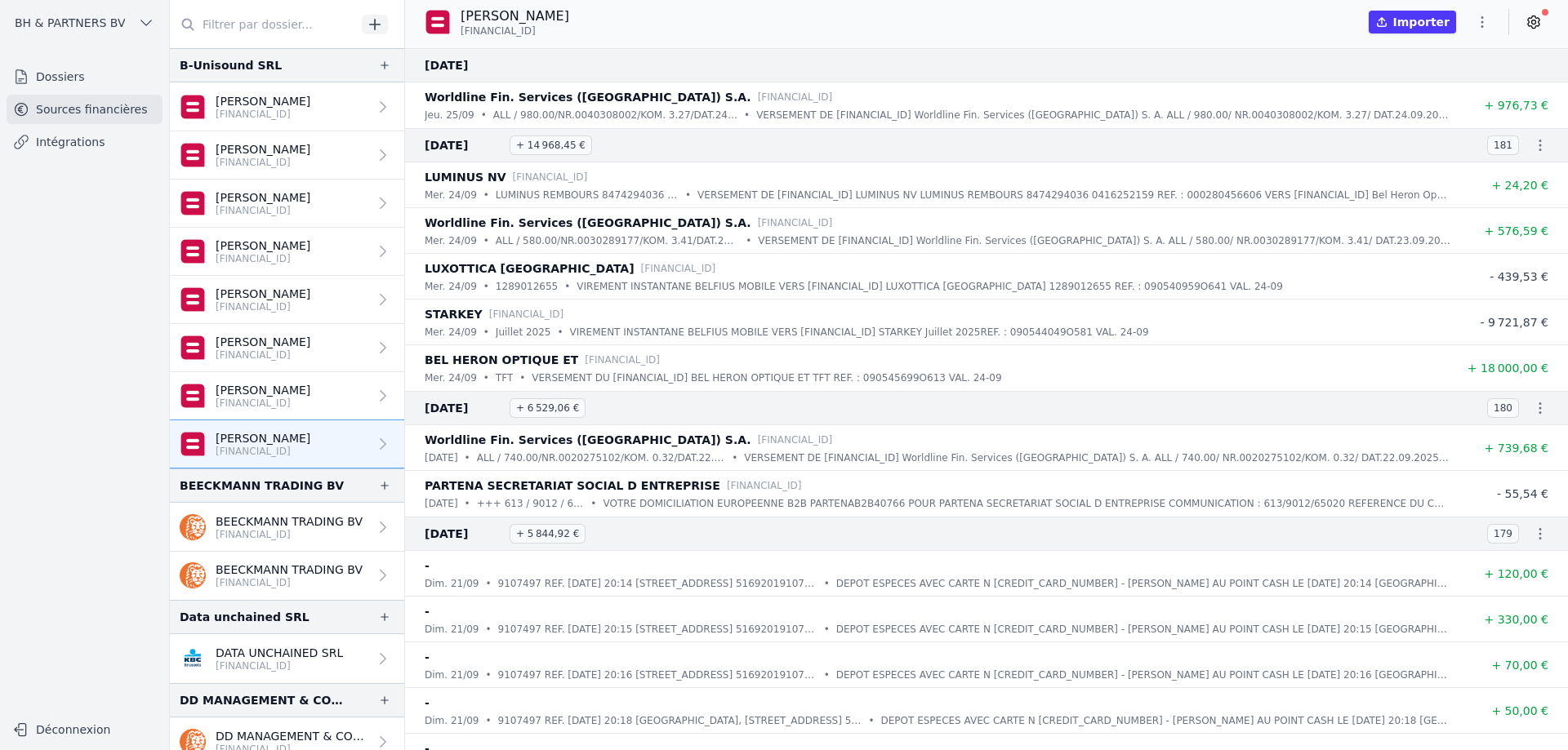
click at [304, 115] on p "[FINANCIAL_ID]" at bounding box center [263, 114] width 95 height 13
